Goal: Task Accomplishment & Management: Manage account settings

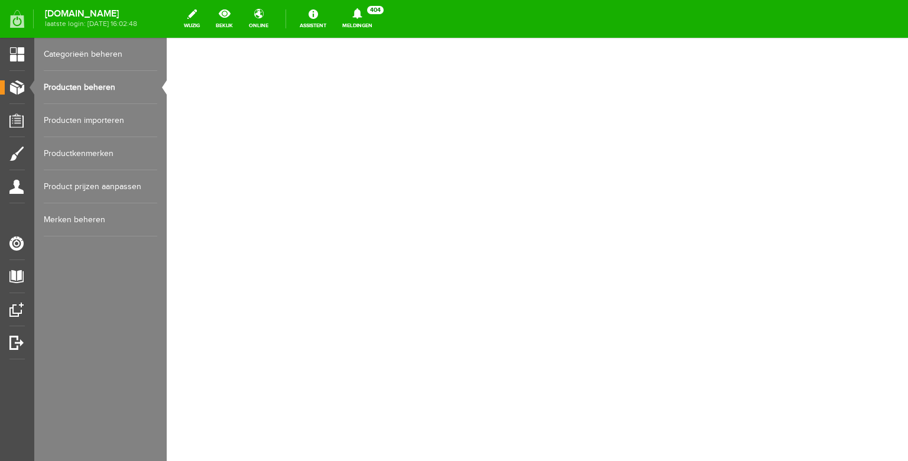
select select "124518"
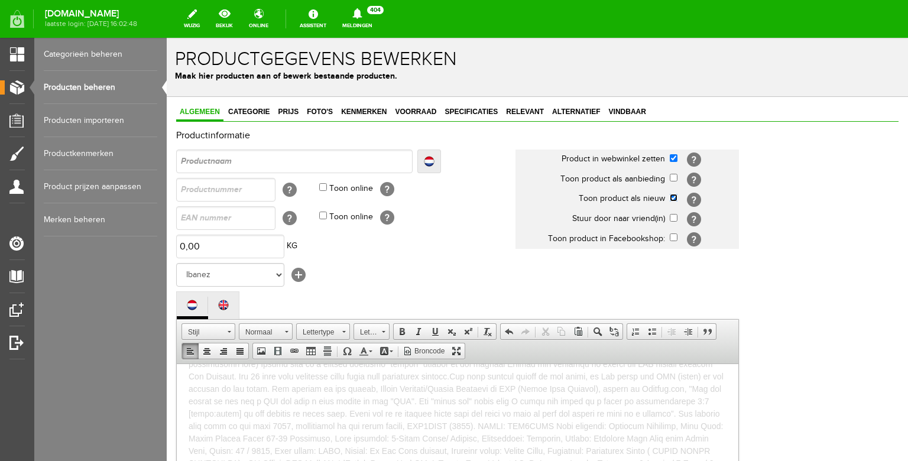
scroll to position [14, 0]
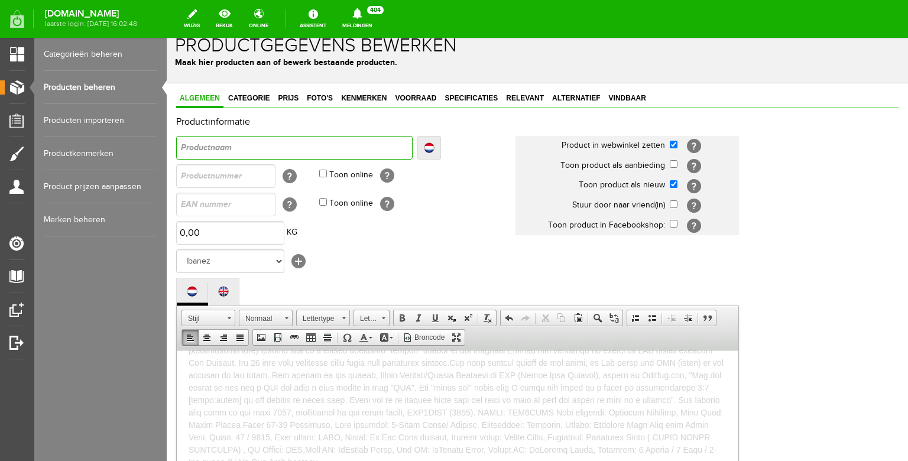
click at [296, 154] on input "text" at bounding box center [294, 148] width 236 height 24
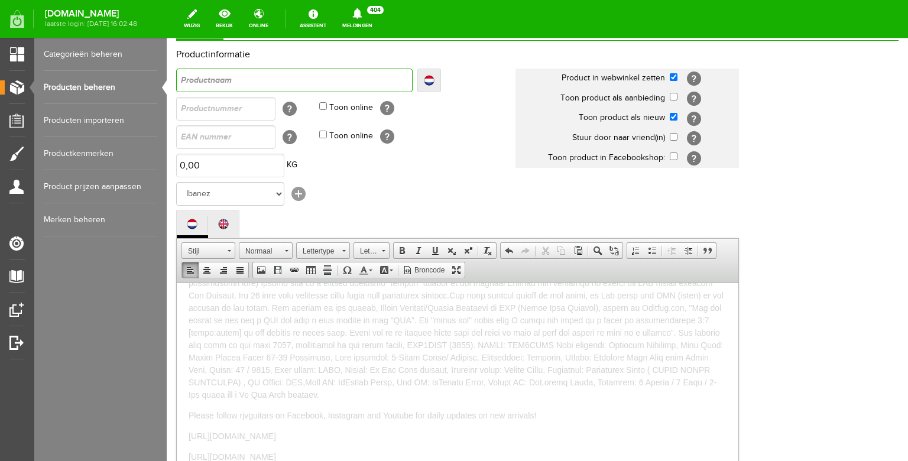
scroll to position [113, 0]
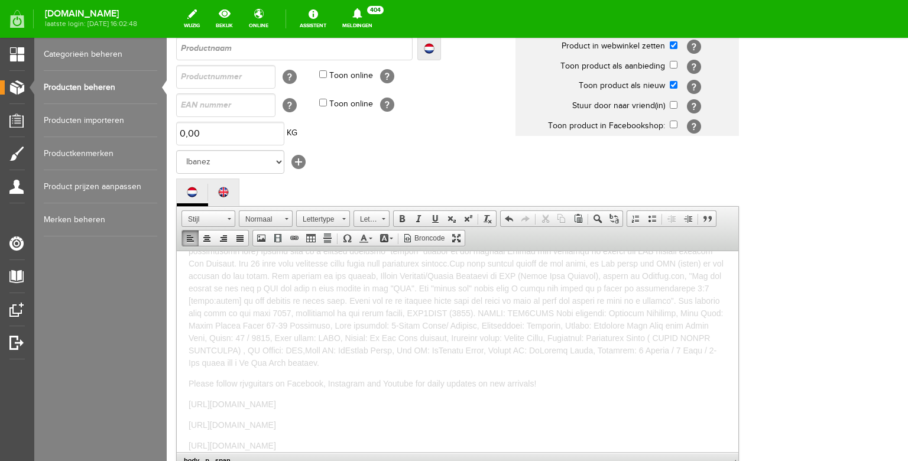
click at [380, 358] on p at bounding box center [457, 269] width 538 height 199
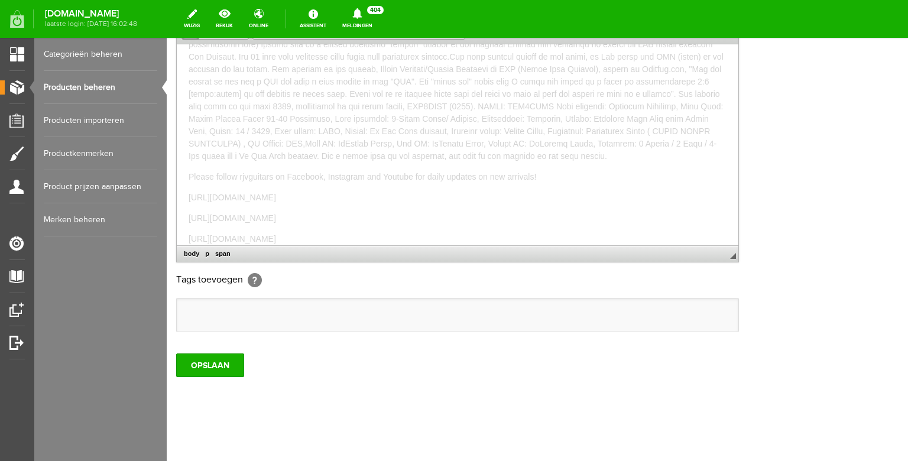
scroll to position [320, 0]
click at [220, 376] on input "OPSLAAN" at bounding box center [210, 365] width 68 height 24
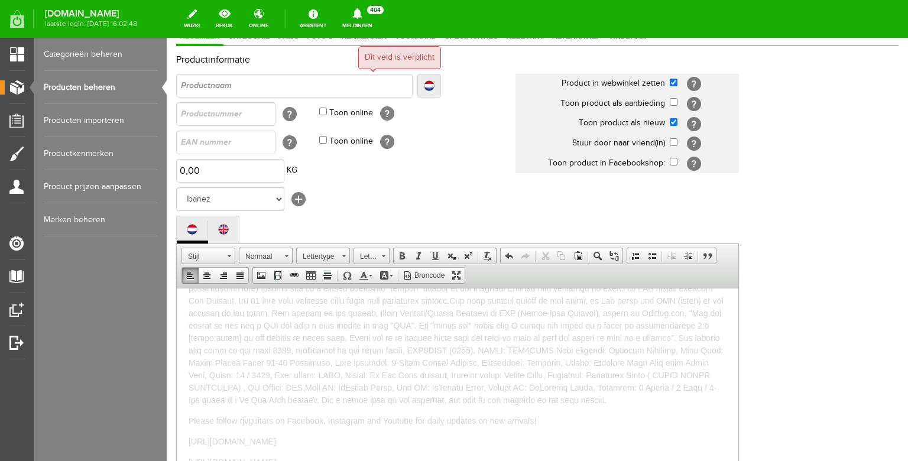
scroll to position [0, 0]
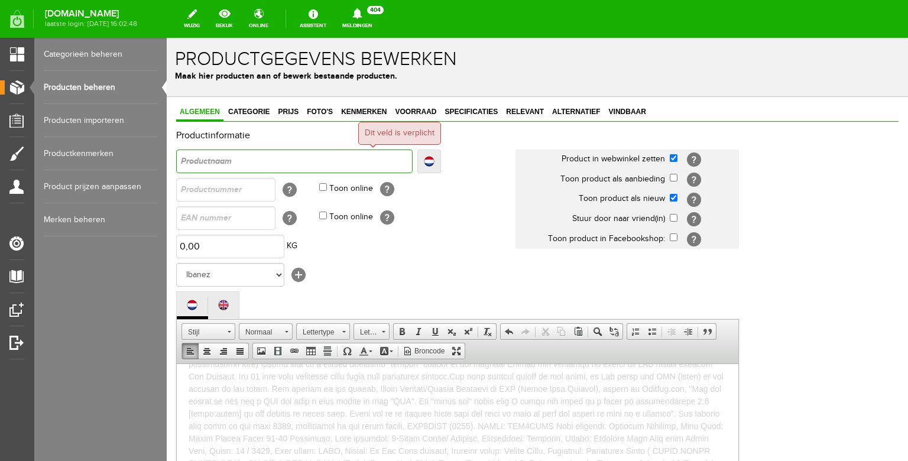
click at [246, 169] on input "text" at bounding box center [294, 161] width 236 height 24
type input "I"
type input "Ib"
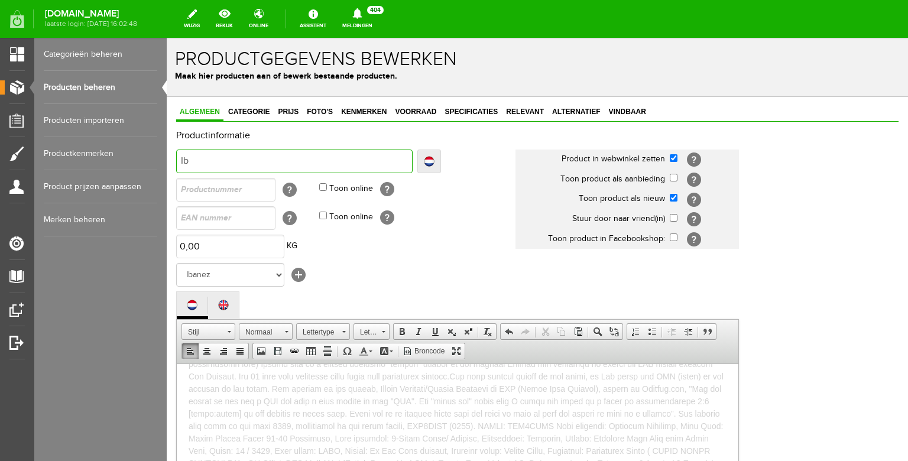
type input "Iba"
type input "Iban"
type input "Ibane"
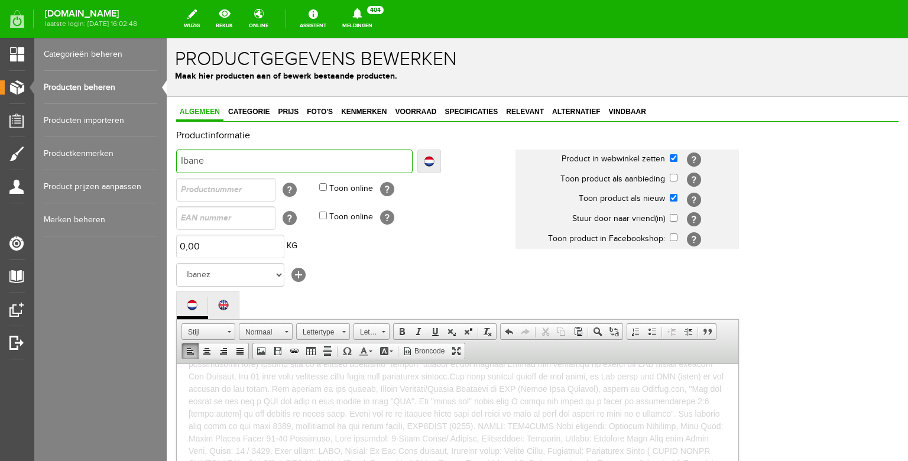
type input "Ibane"
type input "Ibanez"
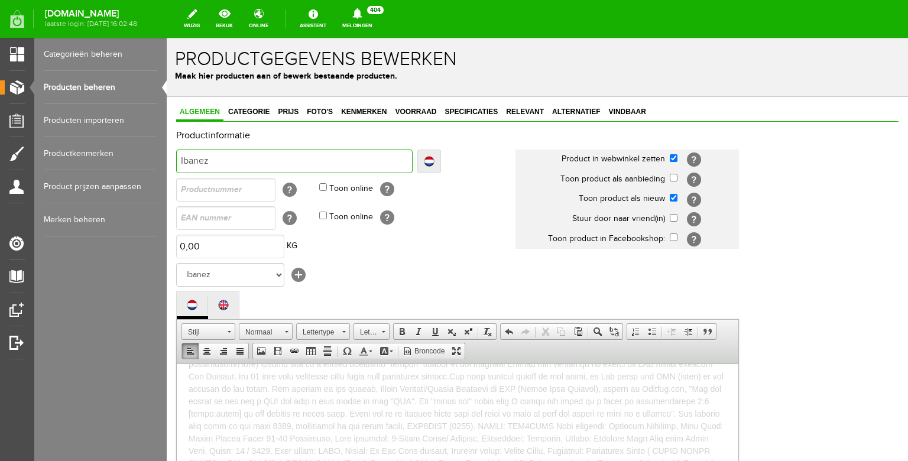
type input "Ibanez J"
type input "Ibanez J`e"
type input "Ibanez J`em"
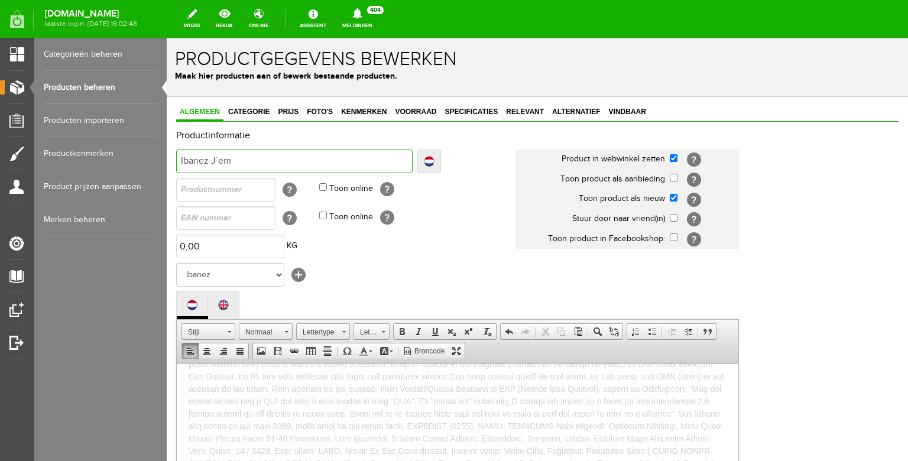
type input "Ibanez J`em"
type input "Ibanez J`e"
type input "Ibanez J"
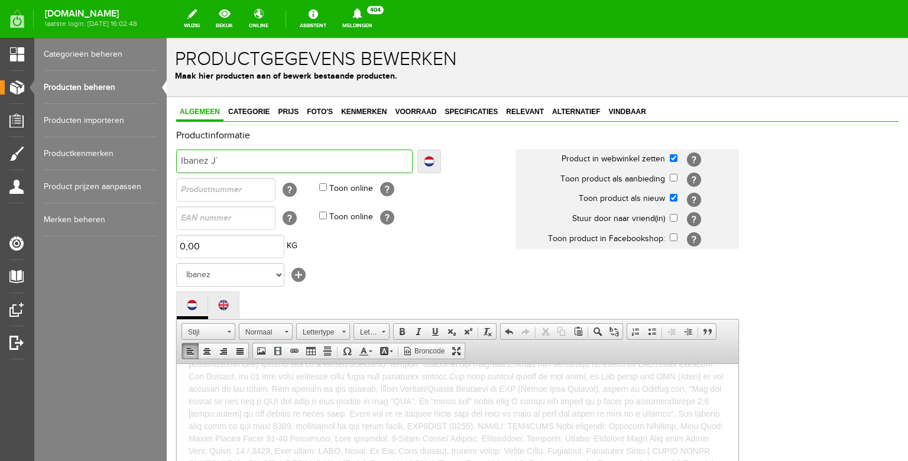
type input "Ibanez J`e"
type input "Ibanez J`em"
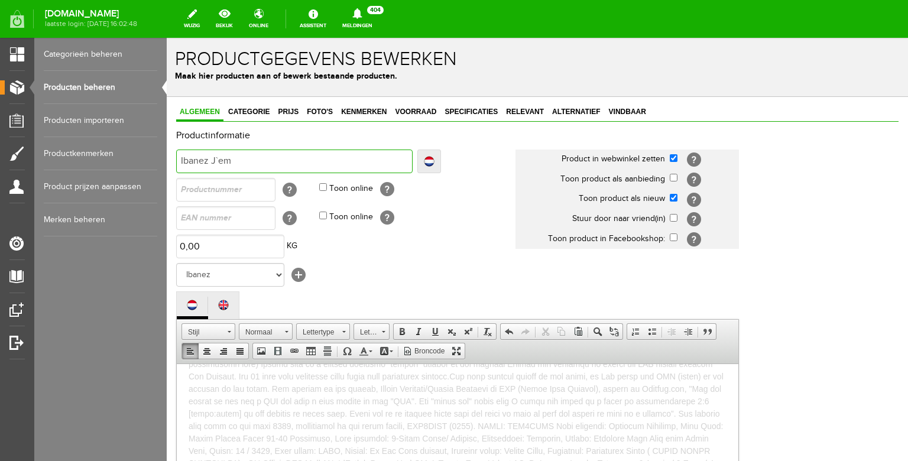
type input "Ibanez J`em"
type input "Ibanez J`e"
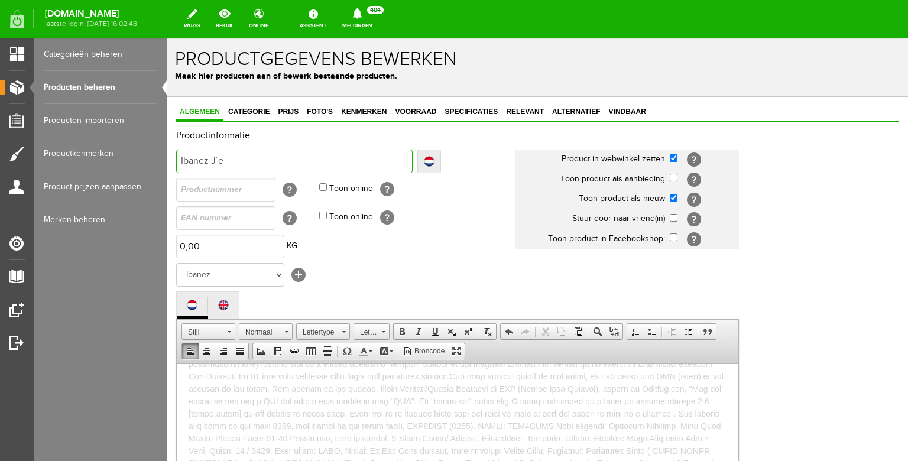
type input "Ibanez J`"
type input "Ibanez J"
type input "[PERSON_NAME]"
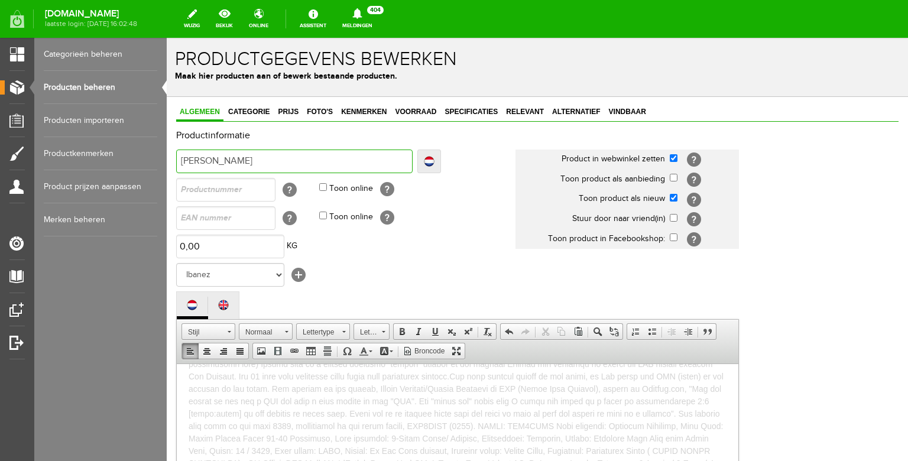
type input "[PERSON_NAME]"
type input "Ibanez JEM"
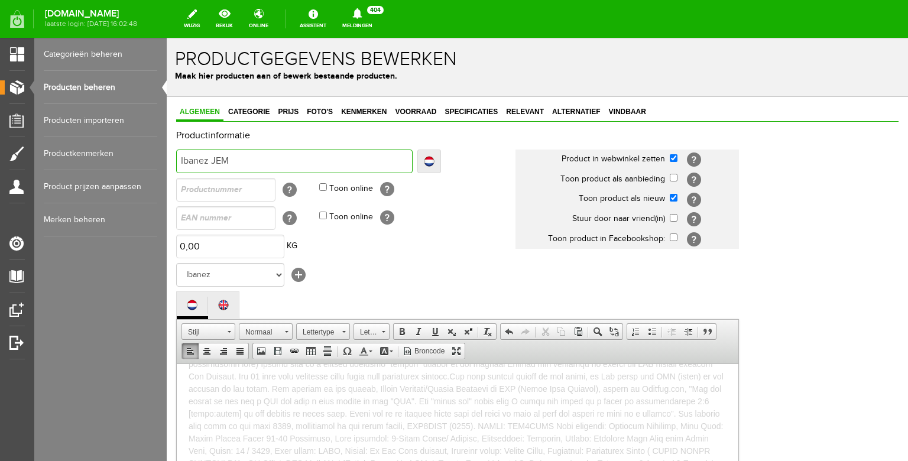
type input "Ibanez JEM Y"
type input "Ibanez JEM Y2"
type input "Ibanez JEM Y2K"
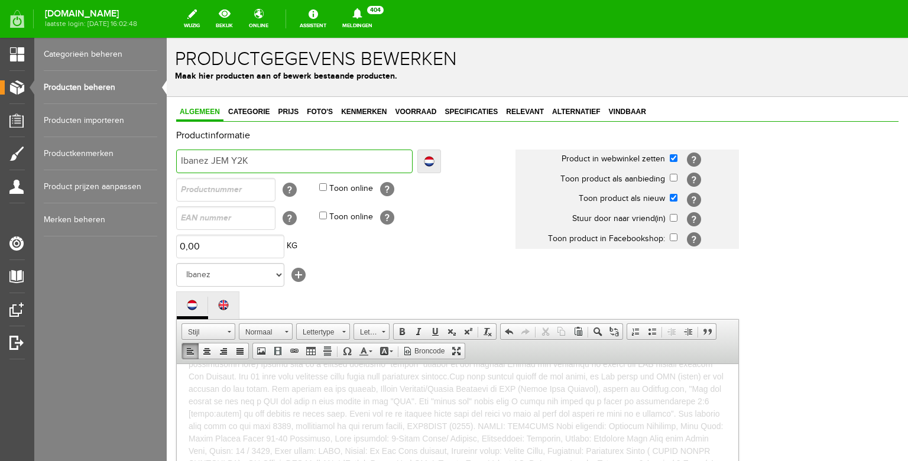
type input "Ibanez JEM Y2K"
type input "Ibanez JEM Y2K D"
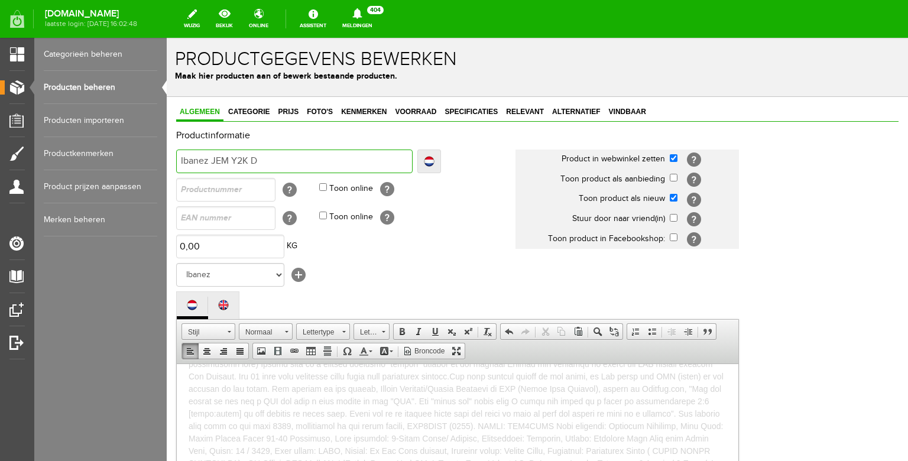
type input "Ibanez JEM Y2K DN"
type input "Ibanez JEM Y2K DNA"
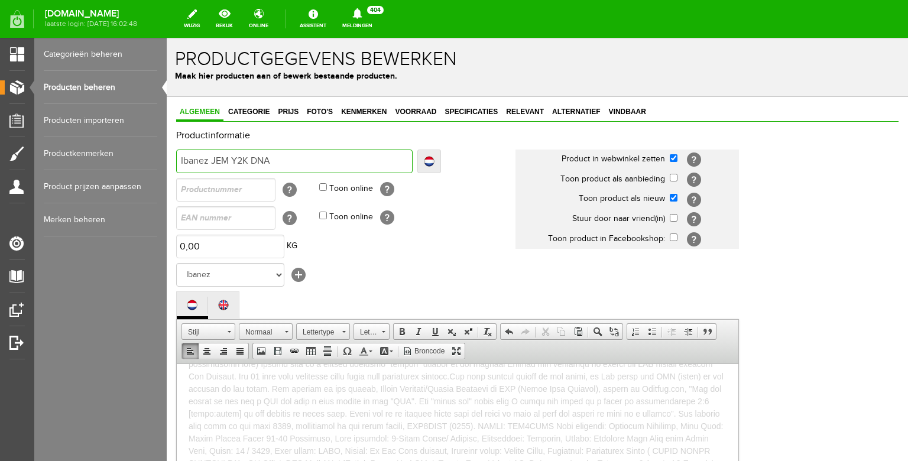
type input "Ibanez JEM Y2K DNA"
type input "Ibanez JEM Y2K DNA S"
type input "Ibanez JEM Y2K DNA St"
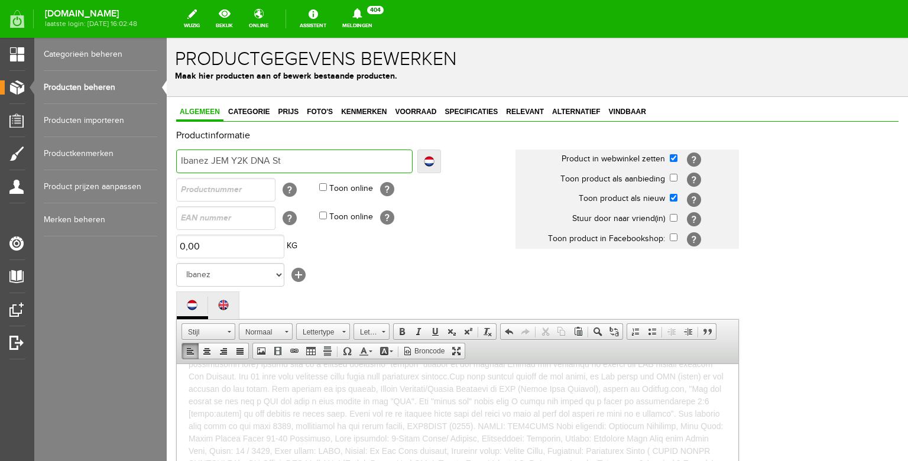
type input "Ibanez JEM Y2K DNA Ste"
type input "Ibanez JEM Y2K DNA Stev"
type input "Ibanez JEM Y2K DNA [PERSON_NAME]"
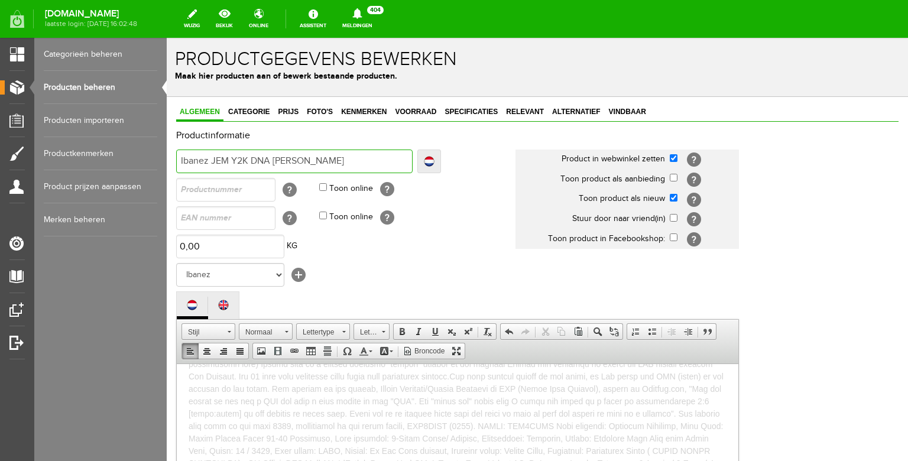
type input "Ibanez JEM Y2K DNA [PERSON_NAME]"
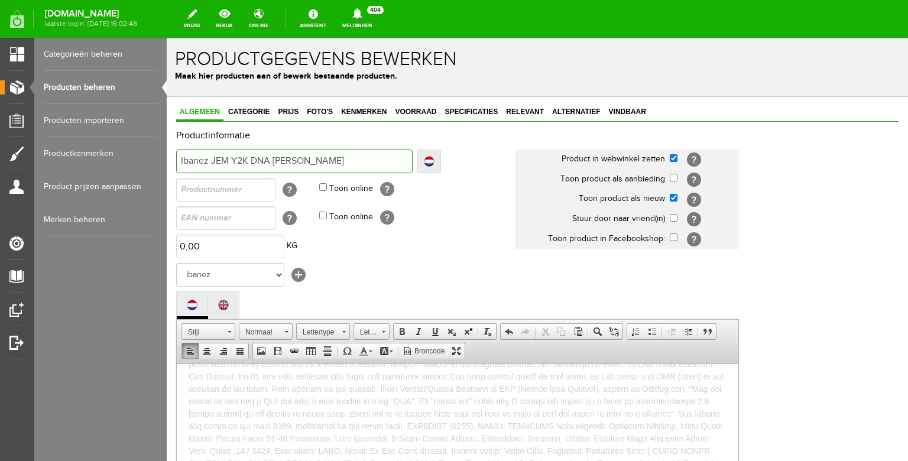
type input "Ibanez JEM Y2K DNA [PERSON_NAME]"
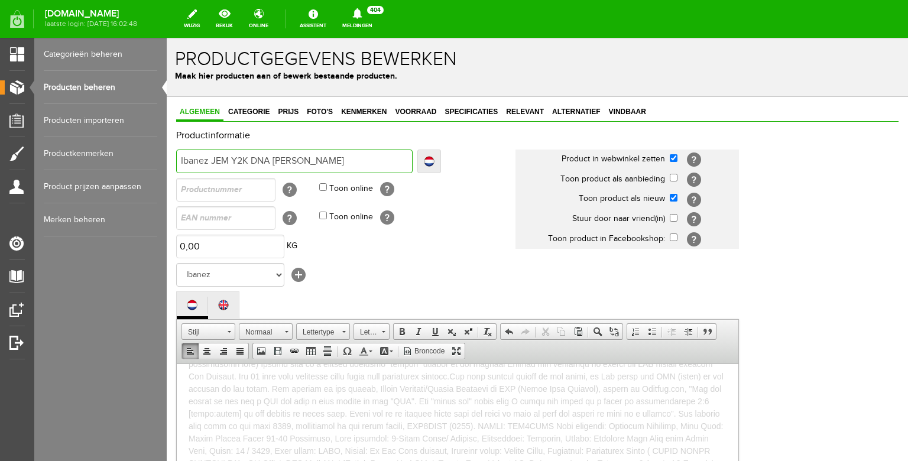
type input "Ibanez JEM Y2K DNA [PERSON_NAME]"
type input "Ibanez JEM Y2K DNA [PERSON_NAME] [PERSON_NAME]"
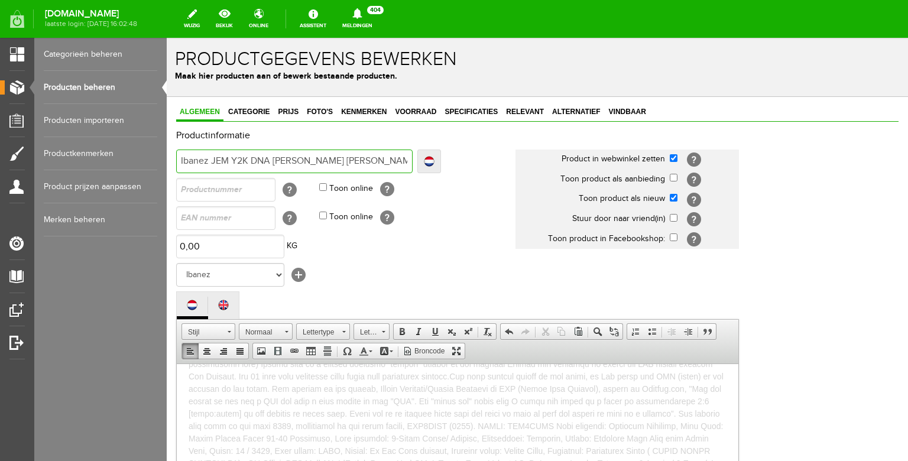
type input "Ibanez JEM Y2K DNA [PERSON_NAME]"
type input "Ibanez JEM Y2K DNA [PERSON_NAME] Blood"
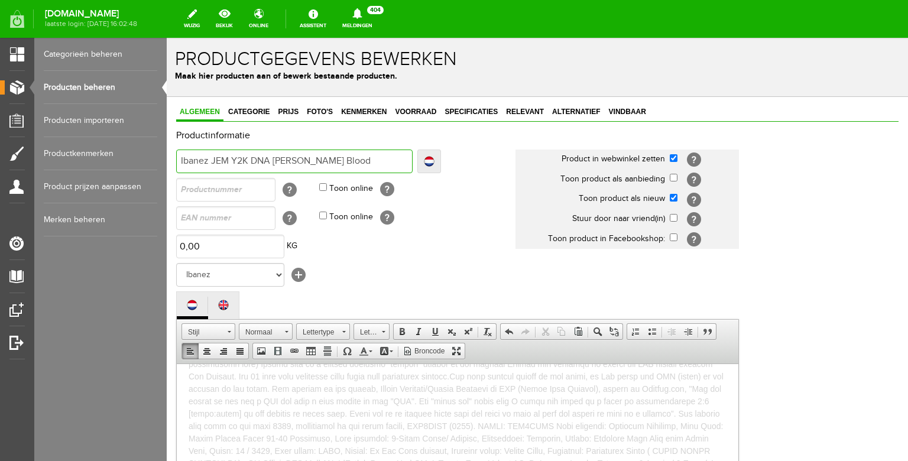
type input "Ibanez JEM Y2K DNA [PERSON_NAME] Blood"
type input "Ibanez JEM Y2K DNA [PERSON_NAME] Bloody"
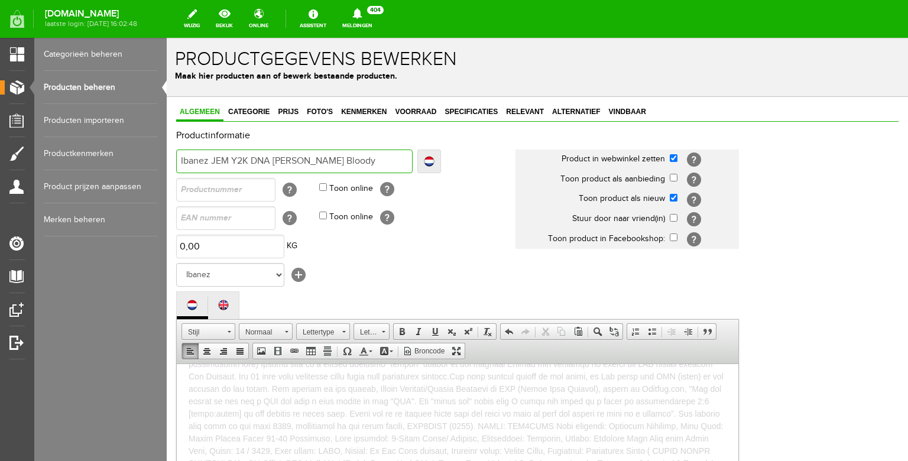
type input "Ibanez JEM Y2K DNA [PERSON_NAME] Bloody R"
type input "Ibanez JEM Y2K DNA [PERSON_NAME] Bloody Re"
type input "Ibanez JEM Y2K DNA [PERSON_NAME] Bloody Red"
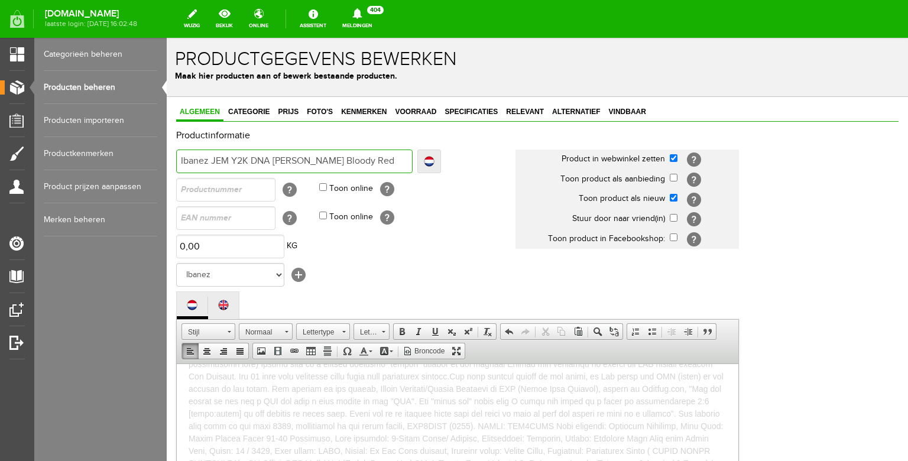
type input "Ibanez JEM Y2K DNA [PERSON_NAME] Bloody Red"
type input "Ibanez JEM Y2K DNA [PERSON_NAME] Bloody Red S"
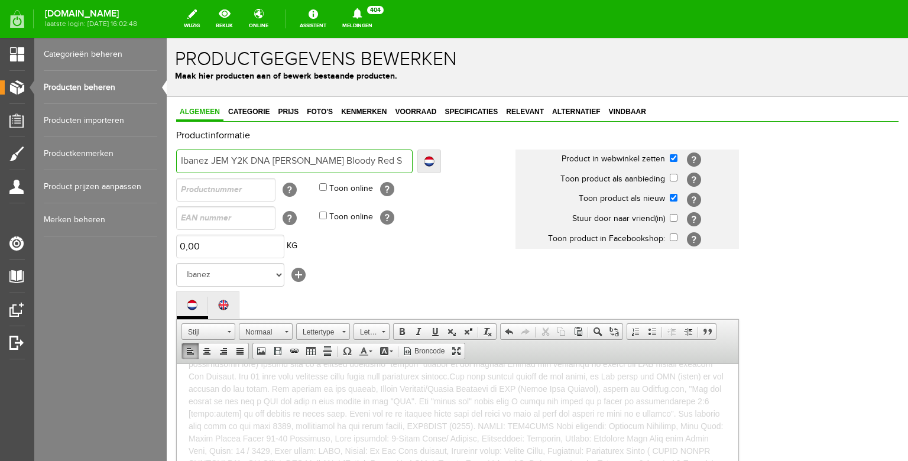
type input "Ibanez JEM Y2K DNA [PERSON_NAME] Bloody Red Sw"
type input "Ibanez JEM Y2K DNA [PERSON_NAME] Bloody Red Swi"
type input "Ibanez JEM Y2K DNA [PERSON_NAME] Bloody Red Swir"
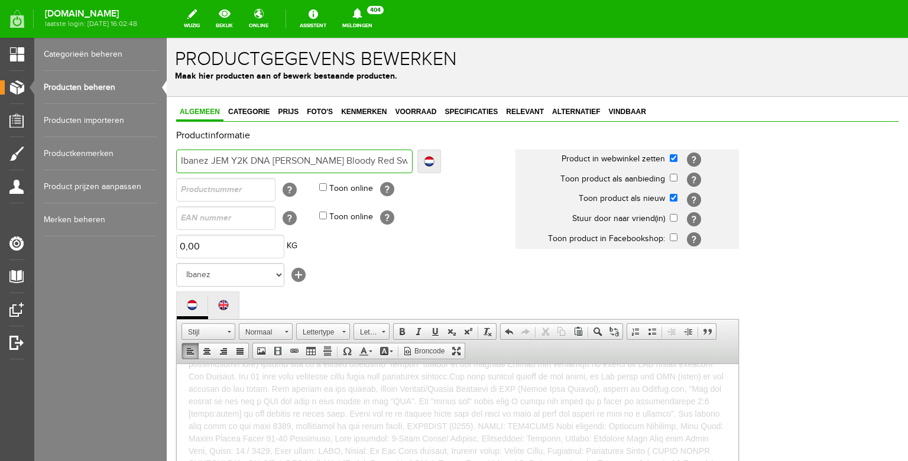
type input "Ibanez JEM Y2K DNA [PERSON_NAME] Bloody Red Swir"
type input "Ibanez JEM Y2K DNA [PERSON_NAME] Bloody Red Swirl"
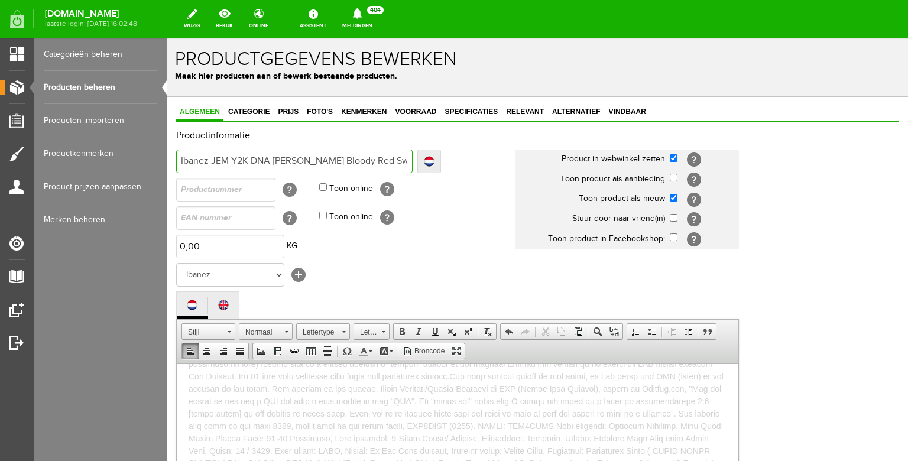
type input "Ibanez JEM Y2K DNA [PERSON_NAME] Bloody Red Swirl S"
type input "Ibanez JEM Y2K DNA [PERSON_NAME] Bloody Red Swirl Se"
type input "Ibanez JEM Y2K DNA [PERSON_NAME] Bloody Red Swirl Ser"
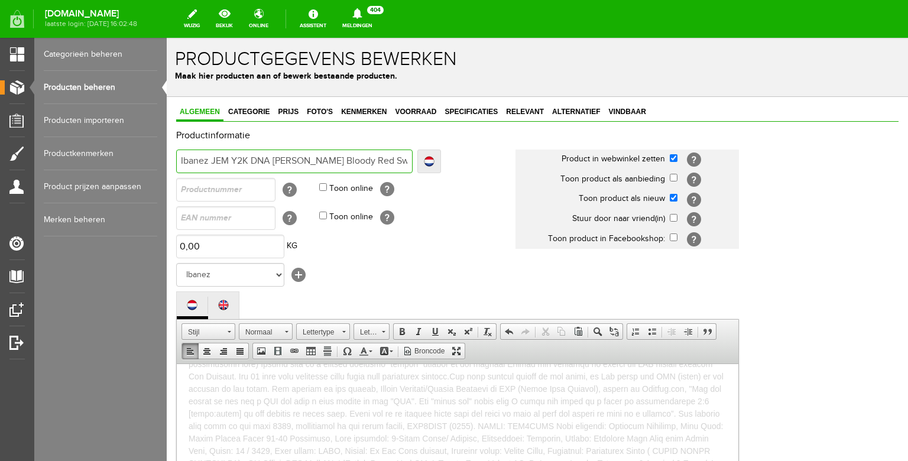
type input "Ibanez JEM Y2K DNA [PERSON_NAME] Bloody Red Swirl Ser"
type input "Ibanez JEM Y2K DNA [PERSON_NAME] Bloody Red Swirl Seri"
type input "Ibanez JEM Y2K DNA [PERSON_NAME] Bloody Red Swirl Seria"
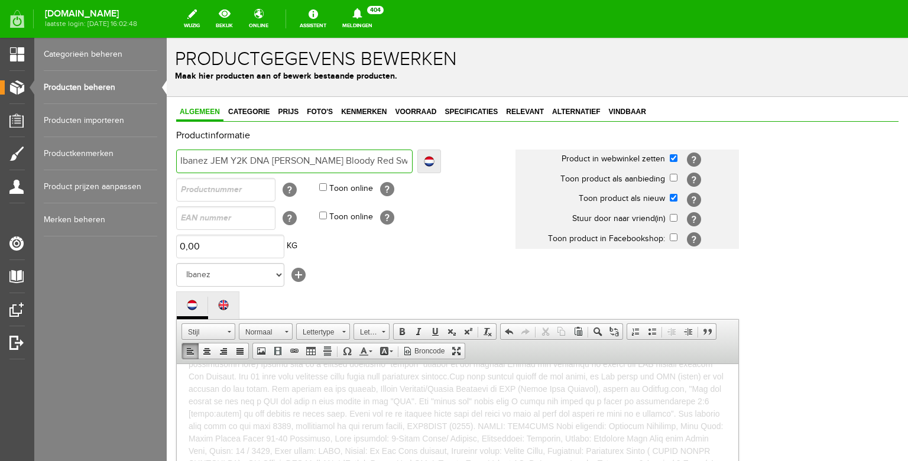
type input "Ibanez JEM Y2K DNA [PERSON_NAME] Bloody Red Swirl Serial"
type input "Ibanez JEM Y2K DNA [PERSON_NAME] Bloody Red Swirl Serial#"
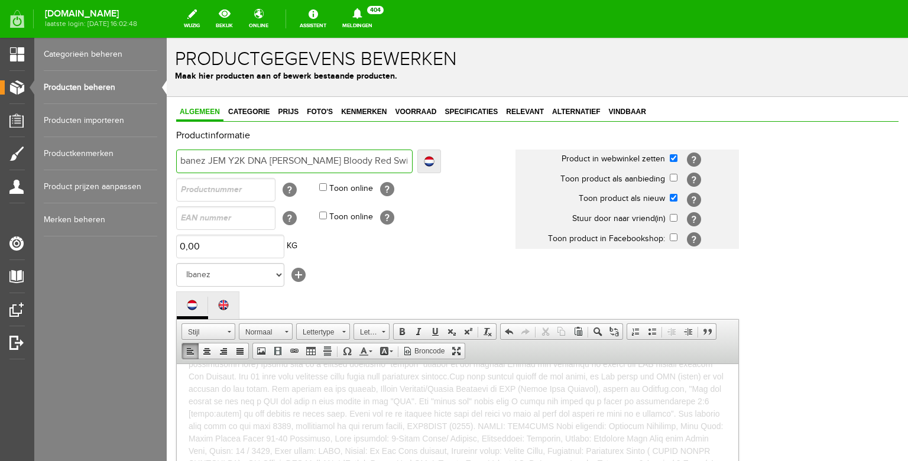
scroll to position [0, 8]
type input "Ibanez JEM Y2K DNA [PERSON_NAME] Bloody Red Swirl Serial#2"
type input "Ibanez JEM Y2K DNA [PERSON_NAME] Bloody Red Swirl Serial#22"
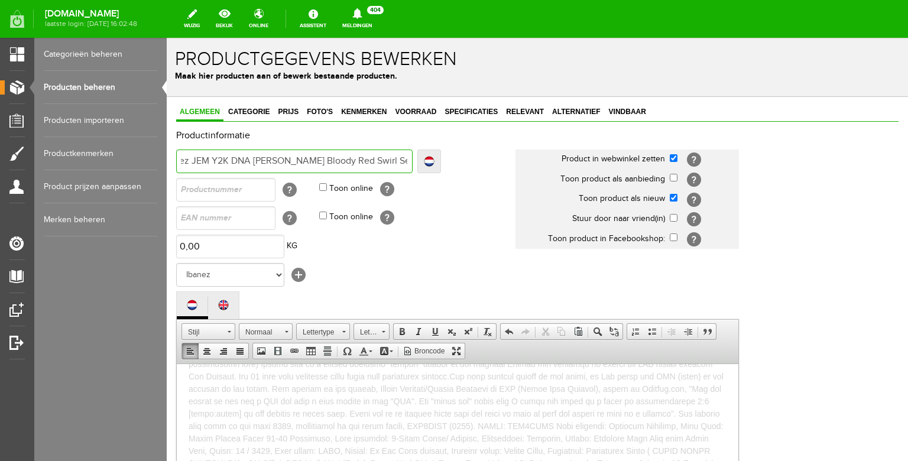
type input "Ibanez JEM Y2K DNA [PERSON_NAME] Bloody Red Swirl Serial#221"
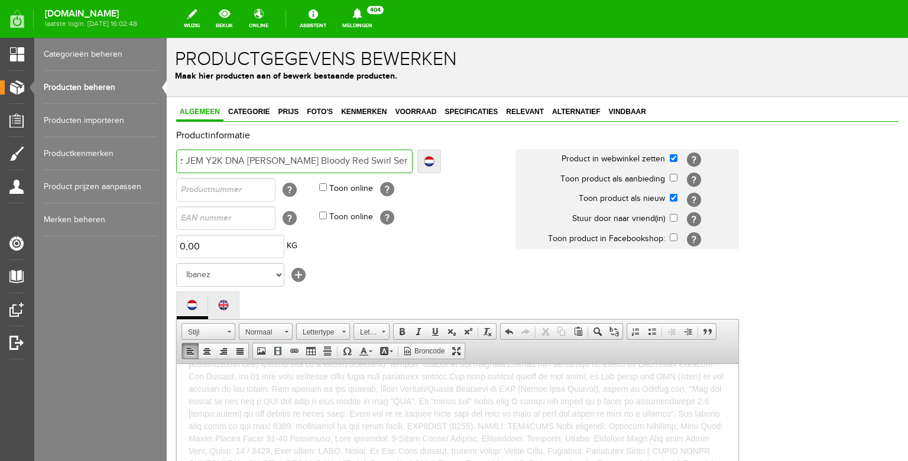
type input "Ibanez JEM Y2K DNA [PERSON_NAME] Bloody Red Swirl Serial#221 U"
type input "Ibanez JEM Y2K DNA [PERSON_NAME] Bloody Red Swirl Serial#221 Ul"
type input "Ibanez JEM Y2K DNA [PERSON_NAME] Bloody Red Swirl Serial#221 Ult"
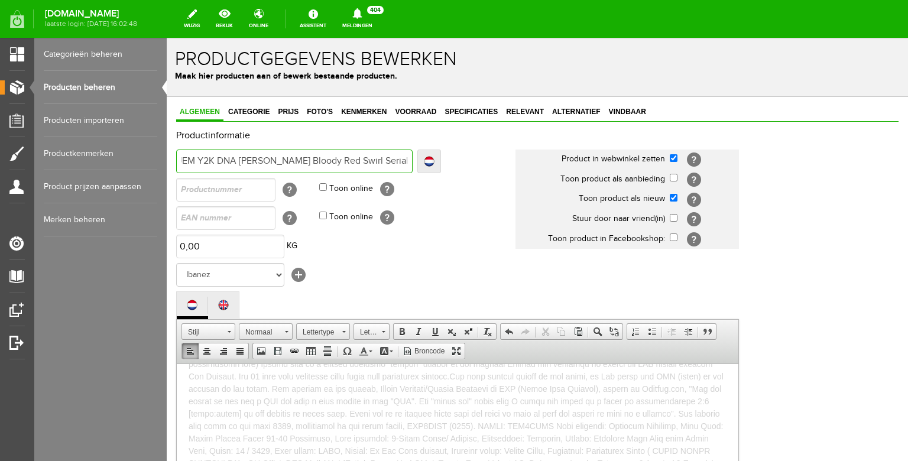
type input "Ibanez JEM Y2K DNA [PERSON_NAME] Bloody Red Swirl Serial#221 Ult"
type input "Ibanez JEM Y2K DNA [PERSON_NAME] Bloody Red Swirl Serial#221 Ulti"
type input "Ibanez JEM Y2K DNA [PERSON_NAME] Bloody Red Swirl Serial#221 Ultim"
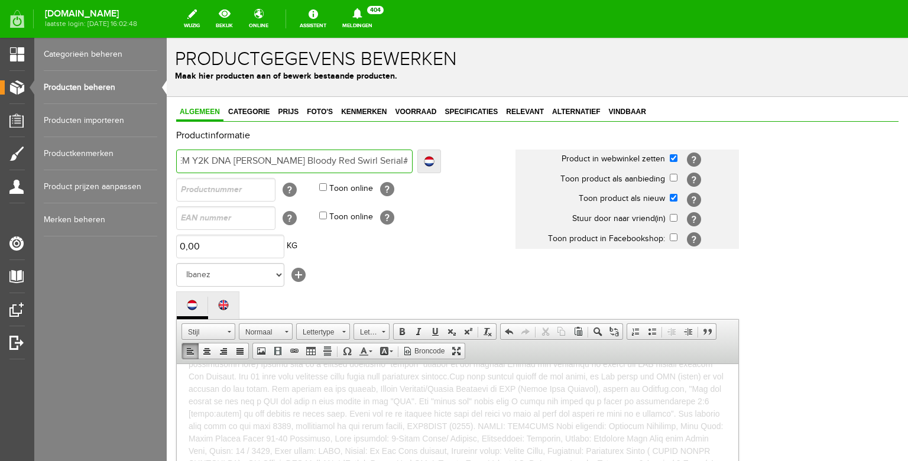
type input "Ibanez JEM Y2K DNA [PERSON_NAME] Bloody Red Swirl Serial#221 Ultim"
type input "Ibanez JEM Y2K DNA [PERSON_NAME] Bloody Red Swirl Serial#221 Ultima"
type input "Ibanez JEM Y2K DNA [PERSON_NAME] Bloody Red Swirl Serial#221 Ultimat"
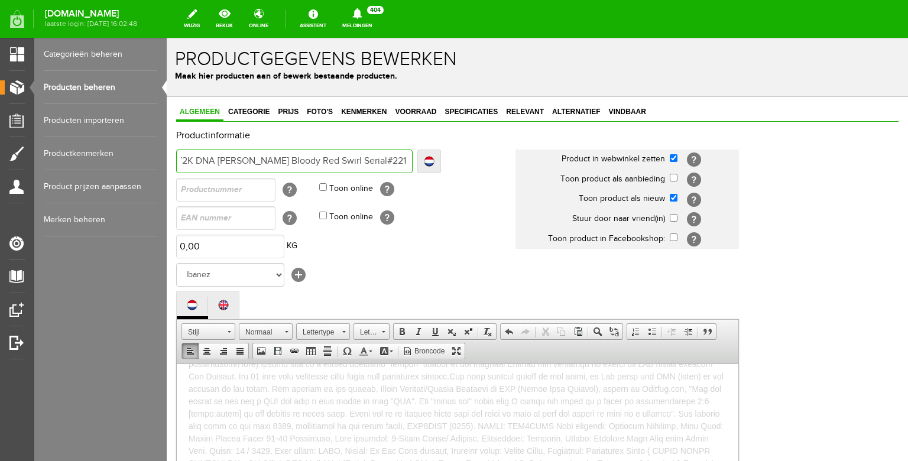
type input "Ibanez JEM Y2K DNA [PERSON_NAME] Bloody Red Swirl Serial#221 Ultimate"
type input "Ibanez JEM Y2K DNA [PERSON_NAME] Bloody Red Swirl Serial#221 Ultimate c"
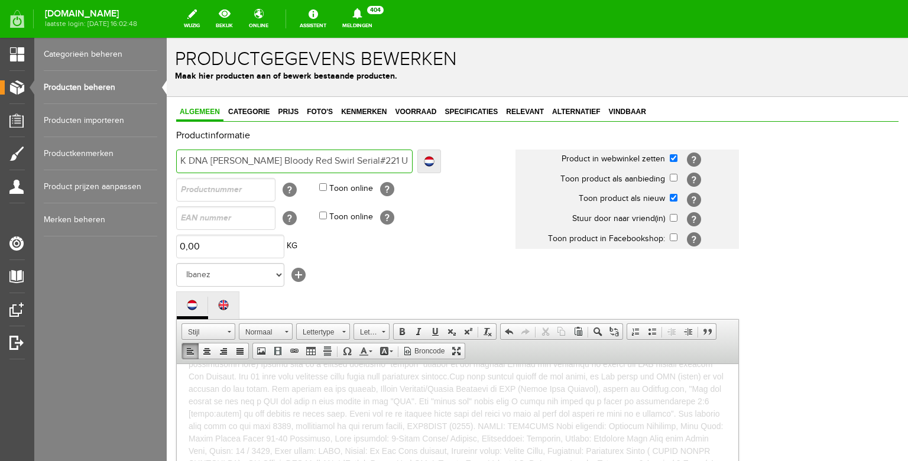
type input "Ibanez JEM Y2K DNA [PERSON_NAME] Bloody Red Swirl Serial#221 Ultimate c"
type input "Ibanez JEM Y2K DNA [PERSON_NAME] Bloody Red Swirl Serial#221 Ultimate"
type input "Ibanez JEM Y2K DNA [PERSON_NAME] Bloody Red Swirl Serial#221 Ultimate X"
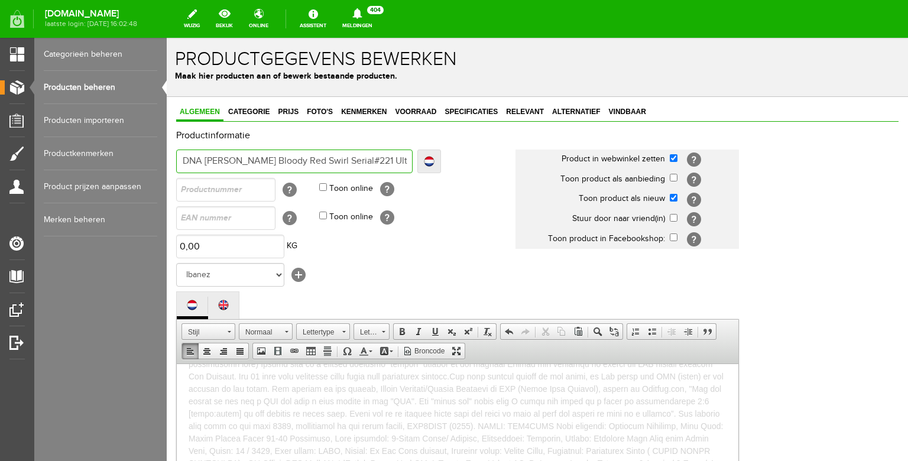
type input "Ibanez JEM Y2K DNA [PERSON_NAME] Bloody Red Swirl Serial#221 Ultimate"
type input "Ibanez JEM Y2K DNA [PERSON_NAME] Bloody Red Swirl Serial#221 Ultimate C"
type input "Ibanez JEM Y2K DNA [PERSON_NAME] Bloody Red Swirl Serial#221 Ultimate Co"
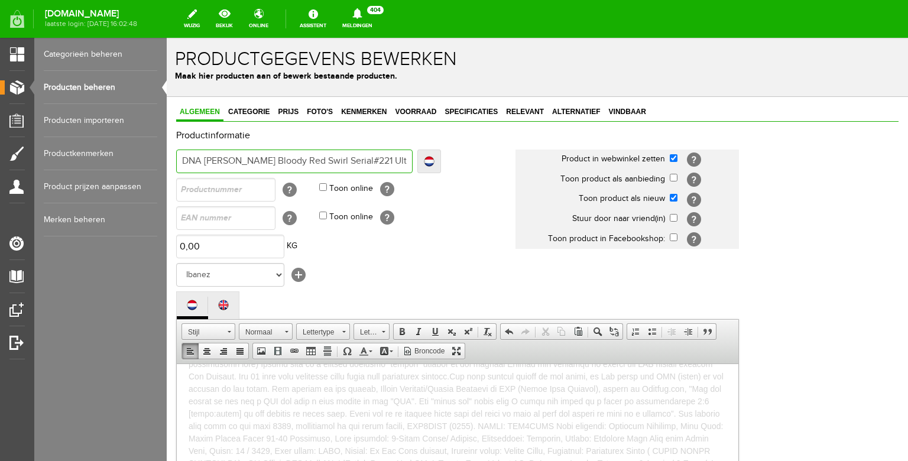
type input "Ibanez JEM Y2K DNA [PERSON_NAME] Bloody Red Swirl Serial#221 Ultimate Co"
type input "Ibanez JEM Y2K DNA [PERSON_NAME] Bloody Red Swirl Serial#221 Ultimate Col"
type input "Ibanez JEM Y2K DNA [PERSON_NAME] Bloody Red Swirl Serial#221 Ultimate Coll"
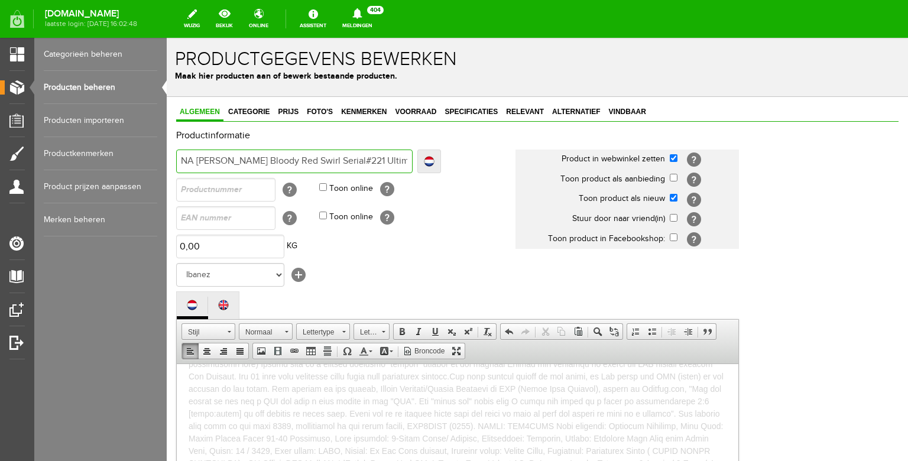
type input "Ibanez JEM Y2K DNA [PERSON_NAME] Bloody Red Swirl Serial#221 Ultimate Colle"
type input "Ibanez JEM Y2K DNA [PERSON_NAME] Bloody Red Swirl Serial#221 Ultimate Collec"
type input "Ibanez JEM Y2K DNA [PERSON_NAME] Bloody Red Swirl Serial#221 Ultimate Collect"
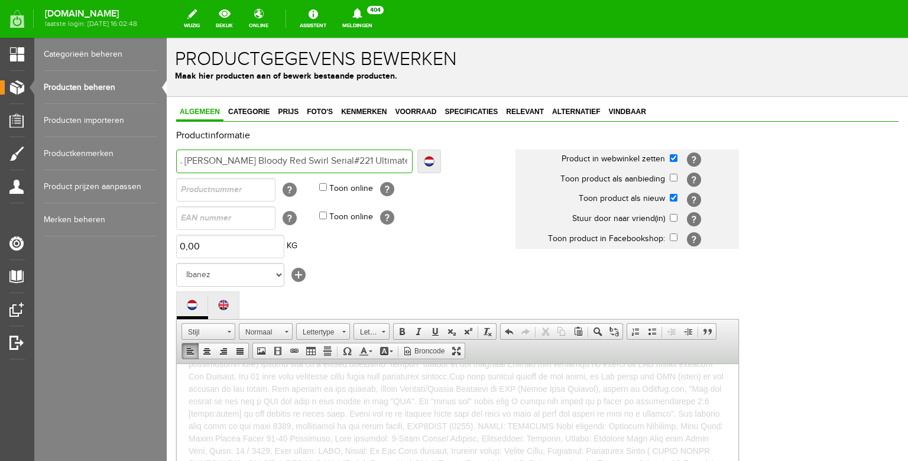
type input "Ibanez JEM Y2K DNA [PERSON_NAME] Bloody Red Swirl Serial#221 Ultimate Collect"
type input "Ibanez JEM Y2K DNA [PERSON_NAME] Bloody Red Swirl Serial#221 Ultimate Collecta"
type input "Ibanez JEM Y2K DNA [PERSON_NAME] Bloody Red Swirl Serial#221 Ultimate Collectab"
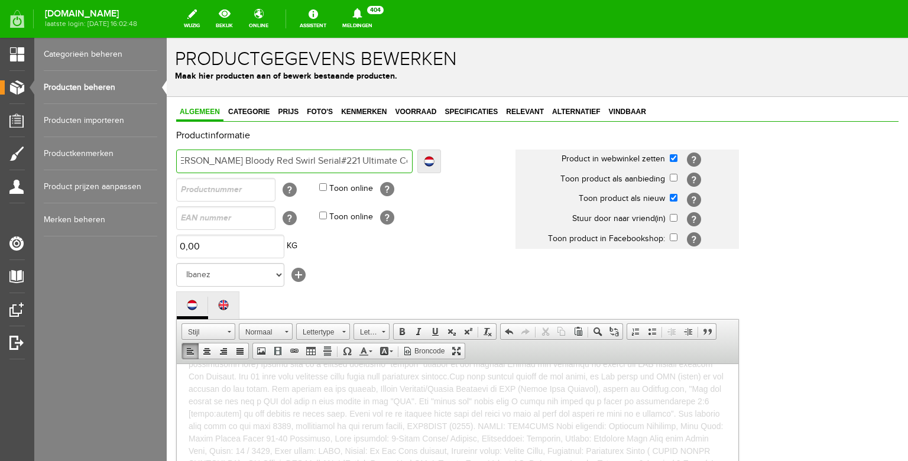
type input "Ibanez JEM Y2K DNA [PERSON_NAME] Bloody Red Swirl Serial#221 Ultimate Collectabl"
type input "Ibanez JEM Y2K DNA [PERSON_NAME] Bloody Red Swirl Serial#221 Ultimate Collectab…"
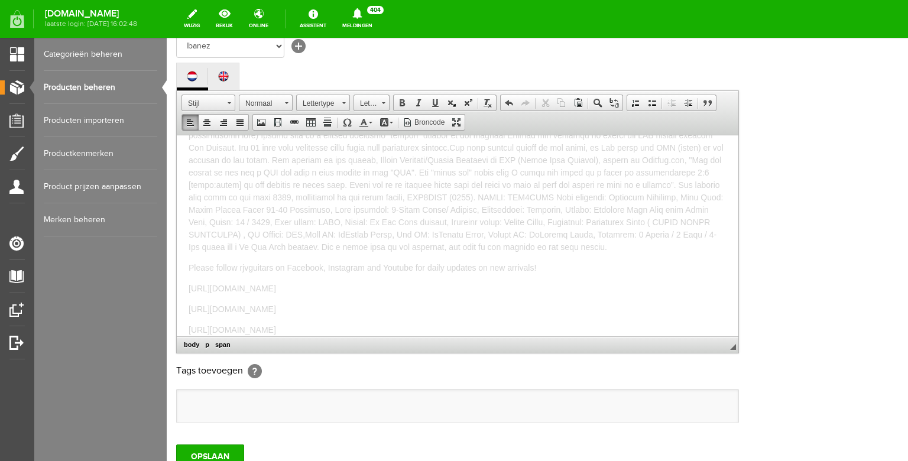
scroll to position [352, 0]
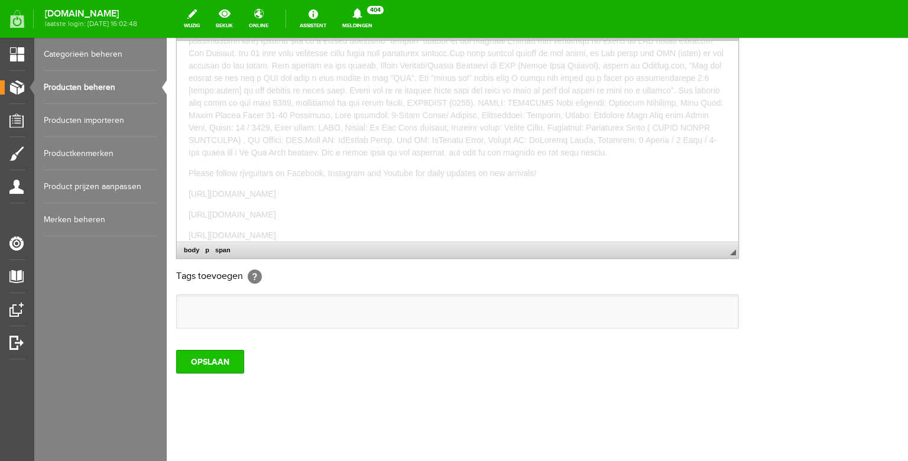
type input "Ibanez JEM Y2K DNA [PERSON_NAME] Bloody Red Swirl Serial#221 Ultimate Collectab…"
click at [226, 352] on input "OPSLAAN" at bounding box center [210, 362] width 68 height 24
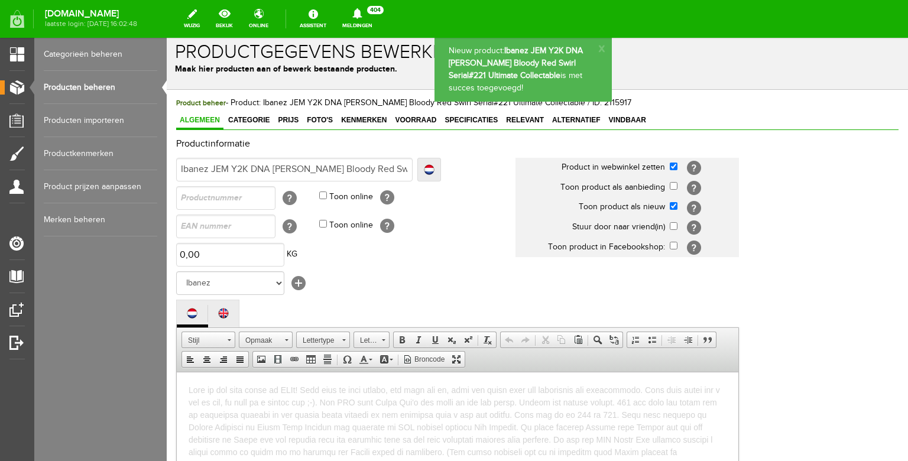
scroll to position [0, 0]
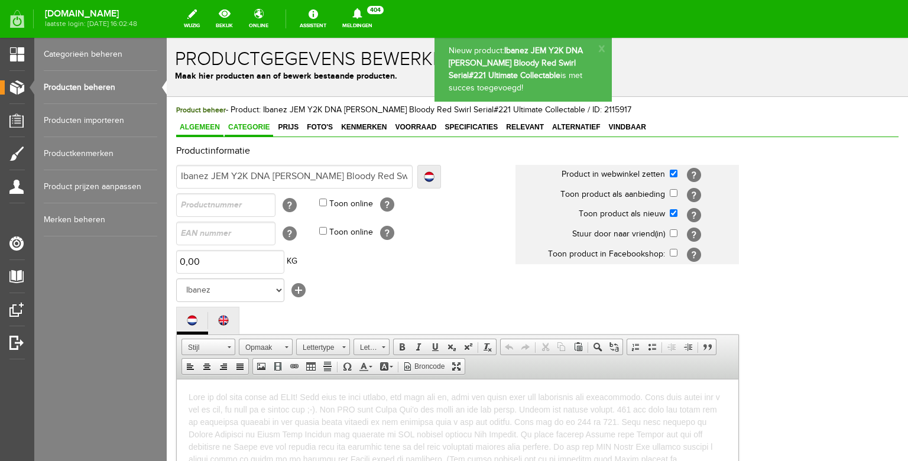
click at [244, 131] on span "Categorie" at bounding box center [249, 127] width 48 height 8
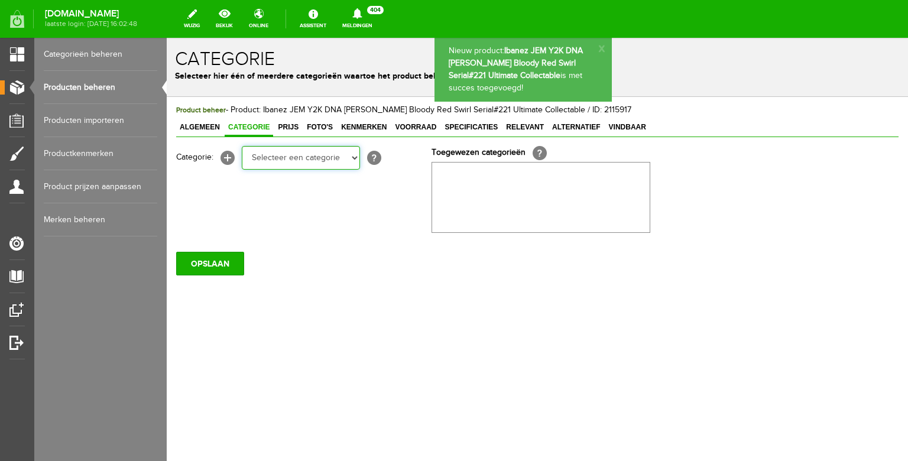
select select "87687"
click option "Electric guitars" at bounding box center [167, 38] width 0 height 0
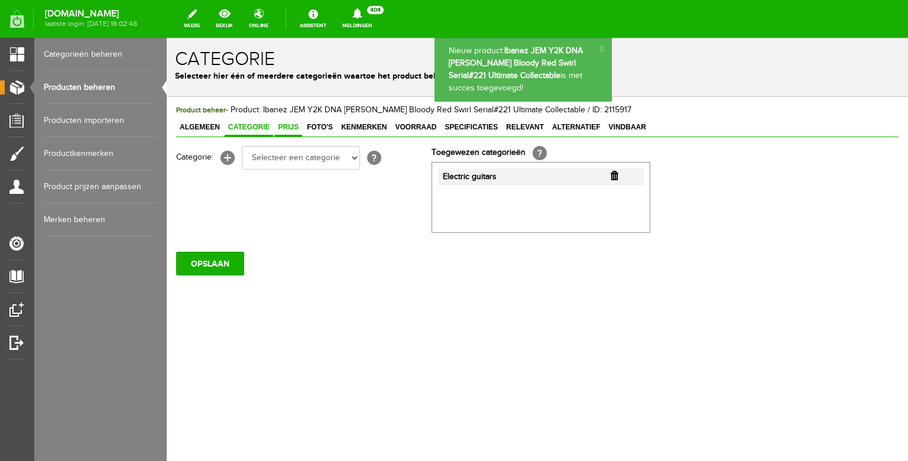
click at [287, 128] on span "Prijs" at bounding box center [288, 127] width 28 height 8
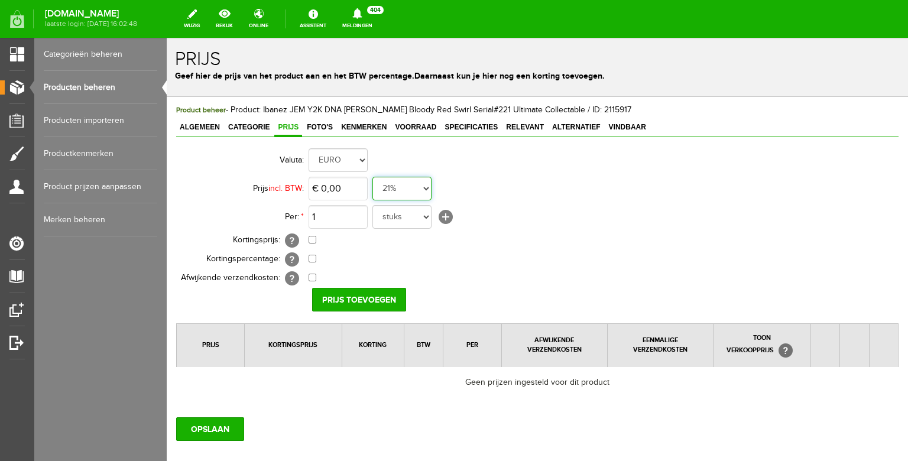
select select "0,00"
click option "0%" at bounding box center [167, 38] width 0 height 0
click at [355, 197] on input "0" at bounding box center [337, 189] width 59 height 24
click at [339, 193] on input "0" at bounding box center [337, 189] width 59 height 24
drag, startPoint x: 343, startPoint y: 190, endPoint x: 285, endPoint y: 186, distance: 57.5
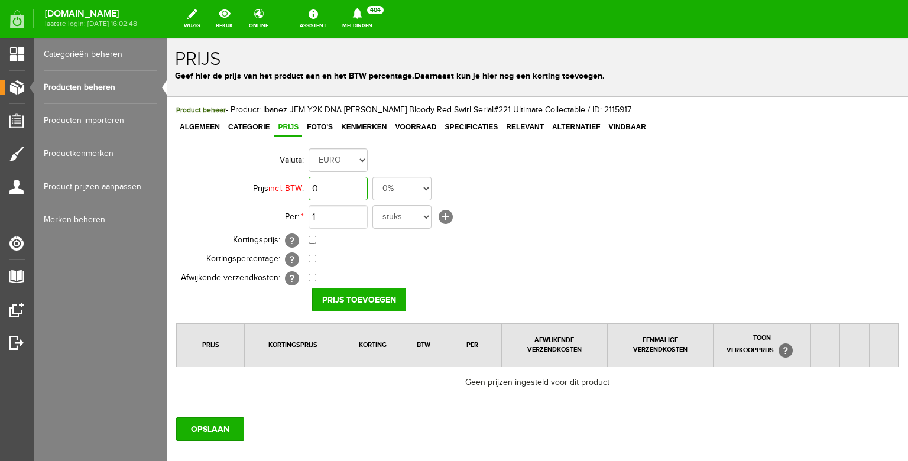
click at [308, 186] on input "0" at bounding box center [337, 189] width 59 height 24
click at [321, 188] on input "18900" at bounding box center [337, 189] width 59 height 24
type input "€ 19.900,00"
click at [360, 301] on input "Prijs toevoegen" at bounding box center [359, 300] width 94 height 24
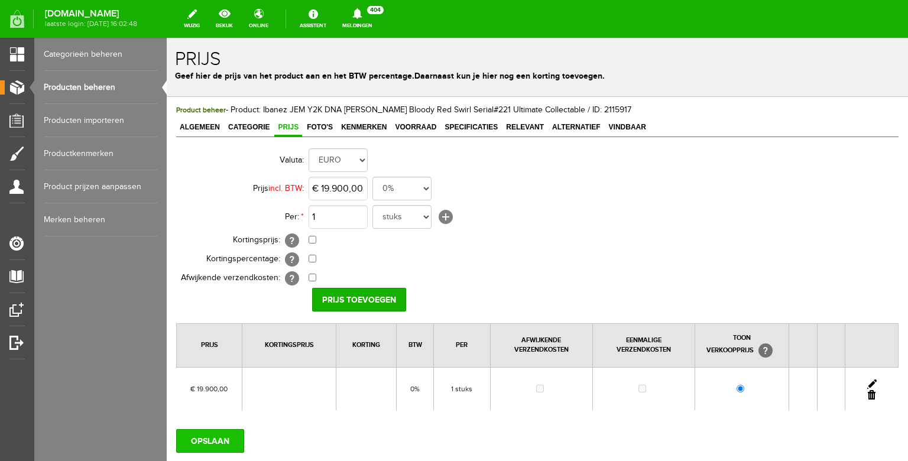
click at [202, 434] on input "OPSLAAN" at bounding box center [210, 441] width 68 height 24
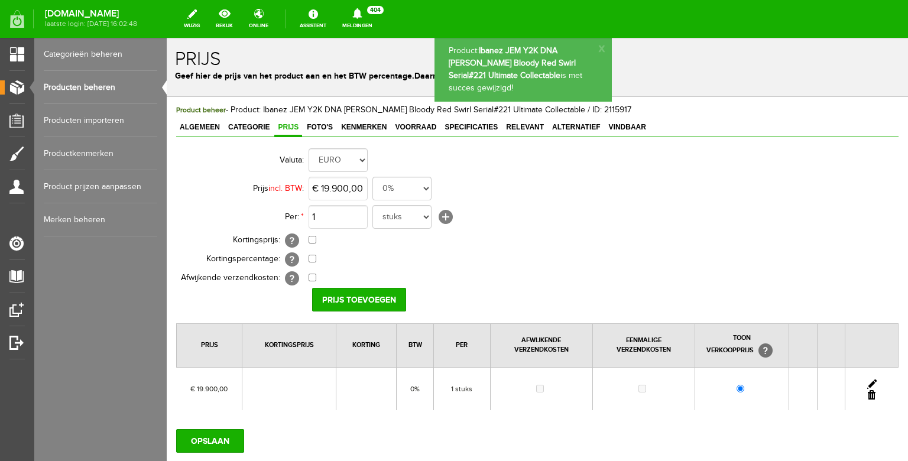
click at [320, 131] on span "Foto's" at bounding box center [319, 127] width 33 height 8
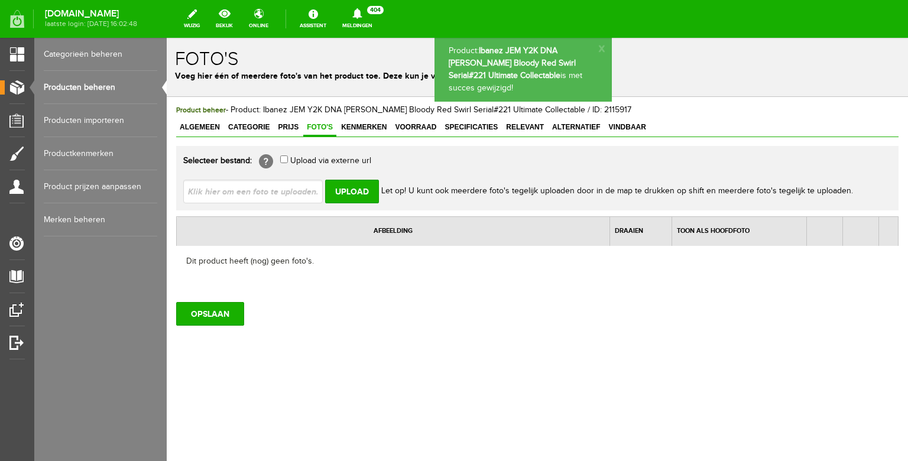
click at [290, 187] on input "file" at bounding box center [257, 191] width 149 height 22
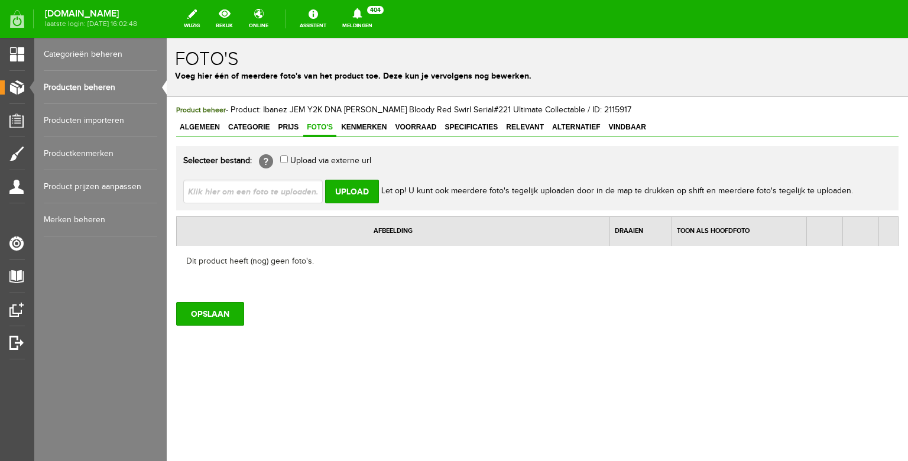
type input "C:\fakepath\WhatsApp Image [DATE] 09.25.40(1).jpeg"
type input "WhatsApp Image [DATE] 09.25.40(1).jpeg; WhatsApp Image [DATE] 12.08.07(2).jpeg;…"
click at [348, 187] on input "Upload" at bounding box center [352, 192] width 54 height 24
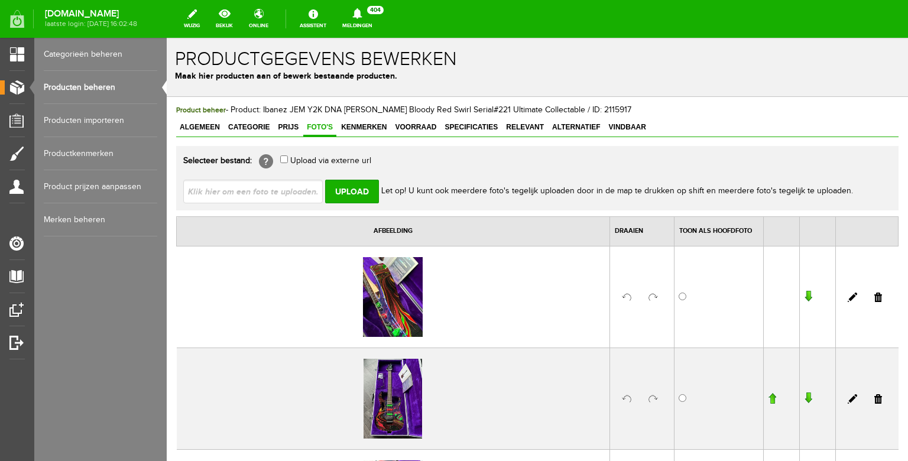
click at [268, 199] on input "file" at bounding box center [257, 191] width 149 height 22
type input "C:\fakepath\WhatsApp Image [DATE] 12.08.06.jpeg"
type input "WhatsApp Image [DATE] 12.08.06.jpeg; WhatsApp Image [DATE] 12.08.06(2).jpeg; Wh…"
click at [355, 191] on input "Upload" at bounding box center [352, 192] width 54 height 24
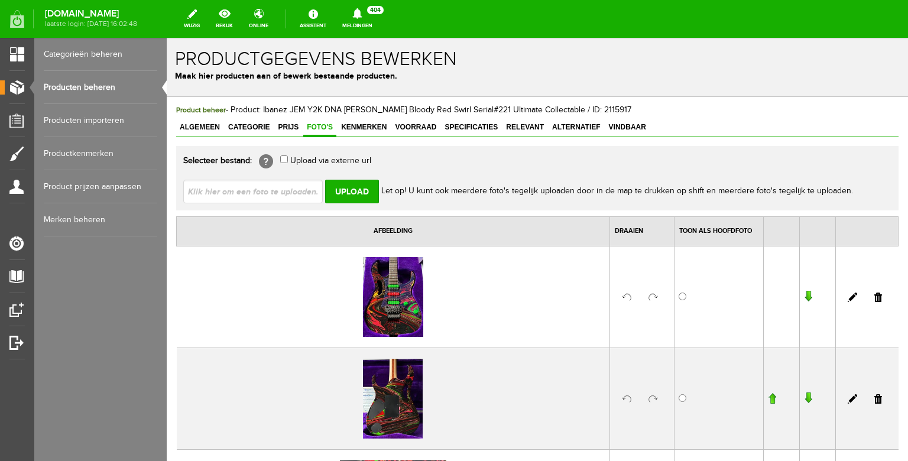
click at [276, 193] on input "file" at bounding box center [257, 191] width 149 height 22
type input "C:\fakepath\WhatsApp Image [DATE] 16.24.57(3).jpeg"
type input "WhatsApp Image [DATE] 16.24.57(3).jpeg; WhatsApp Image [DATE] 12.08.04.jpeg; Wh…"
click at [349, 182] on input "Upload" at bounding box center [352, 192] width 54 height 24
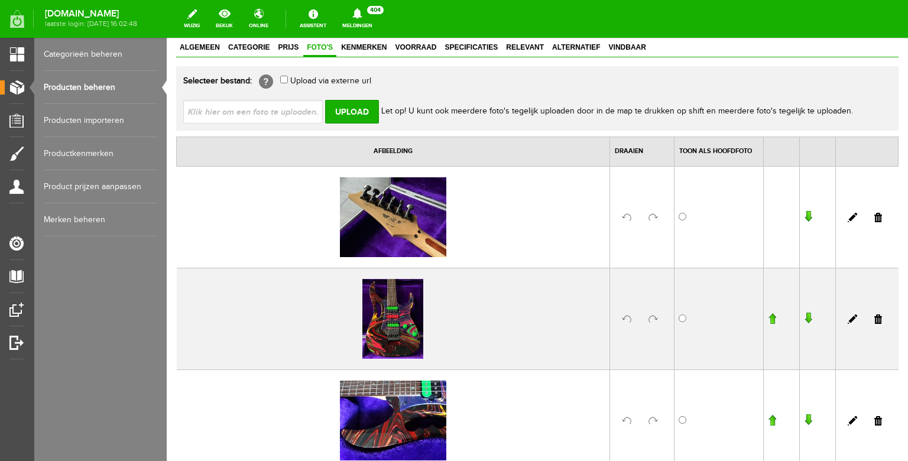
scroll to position [112, 0]
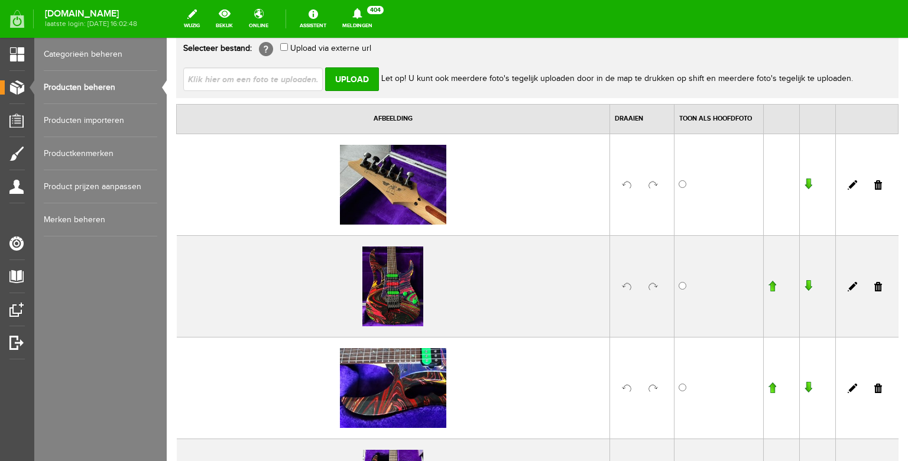
click at [769, 288] on td at bounding box center [781, 286] width 36 height 102
click at [768, 286] on input "button" at bounding box center [772, 286] width 8 height 12
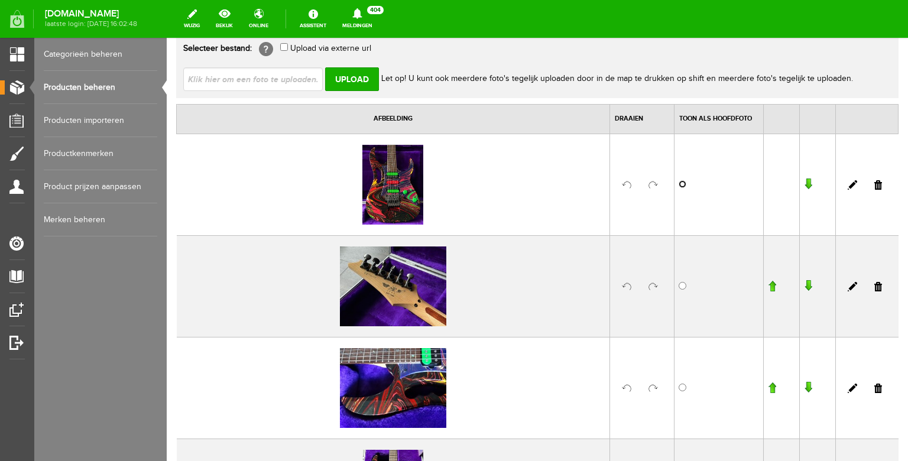
click at [678, 184] on input "radio" at bounding box center [682, 184] width 8 height 8
radio input "true"
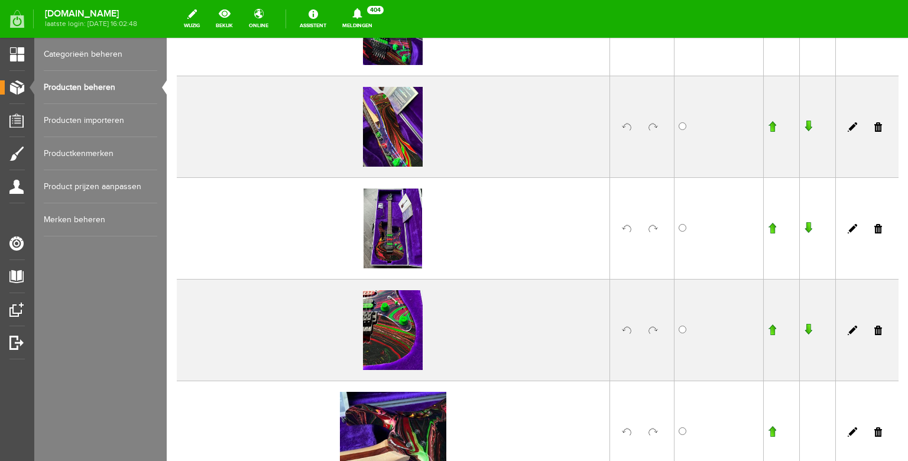
scroll to position [909, 0]
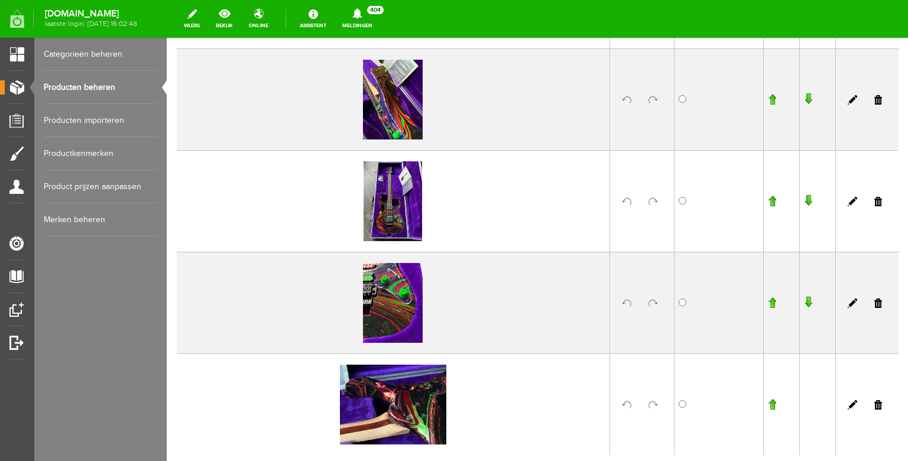
click at [769, 304] on input "button" at bounding box center [772, 303] width 8 height 12
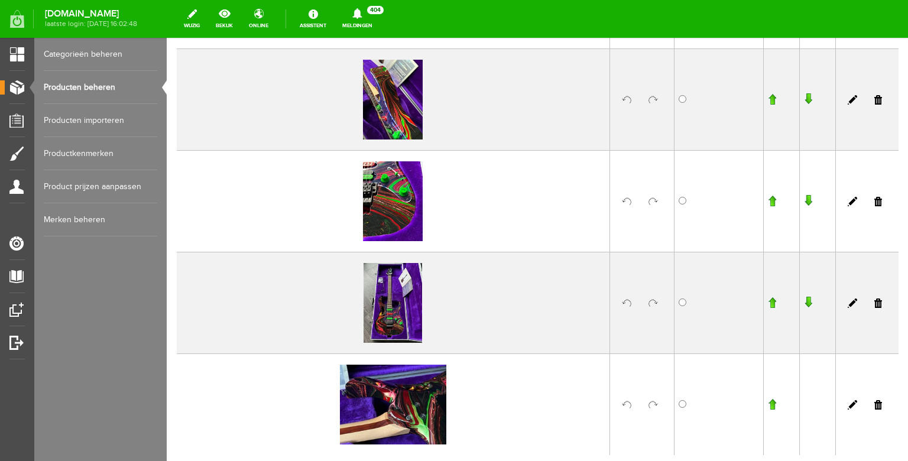
click at [768, 199] on input "button" at bounding box center [772, 201] width 8 height 12
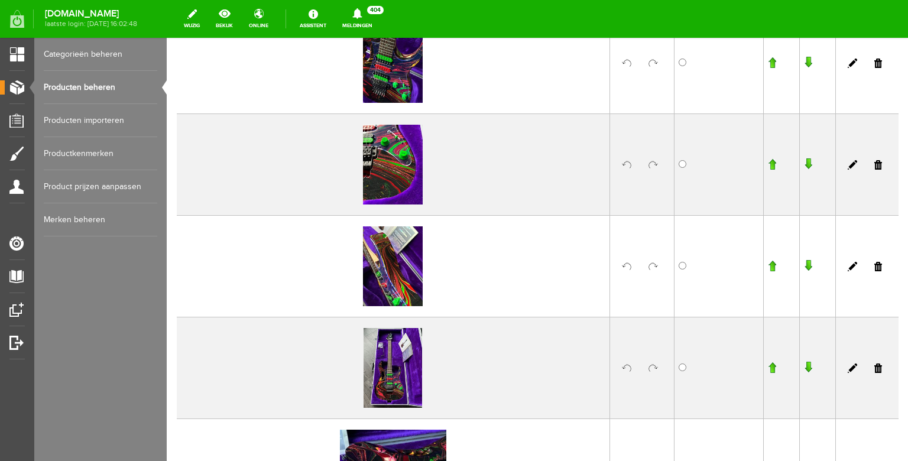
scroll to position [697, 0]
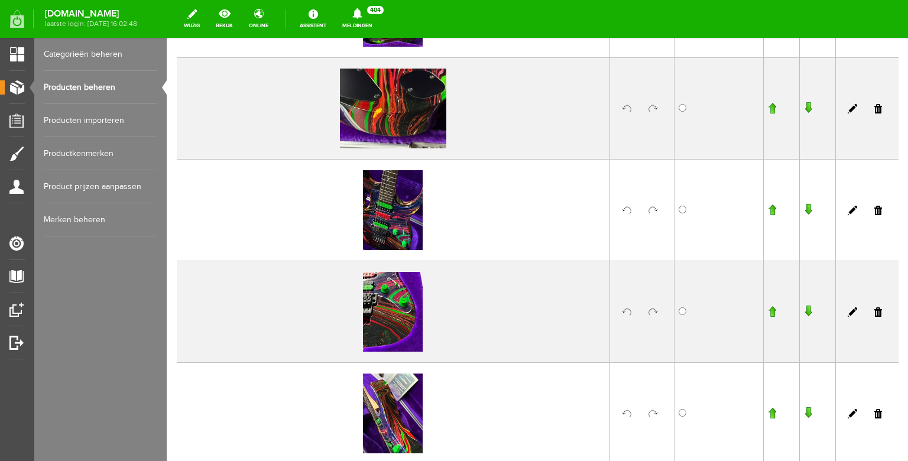
click at [768, 311] on input "button" at bounding box center [772, 311] width 8 height 12
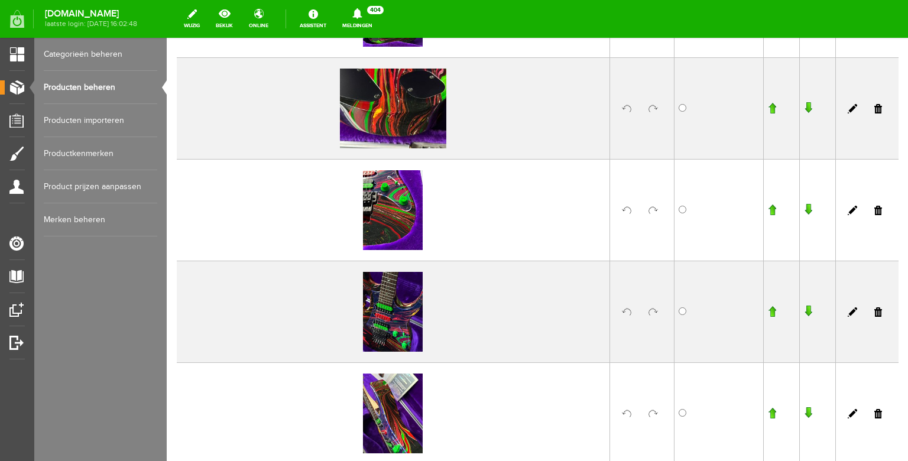
click at [768, 209] on input "button" at bounding box center [772, 210] width 8 height 12
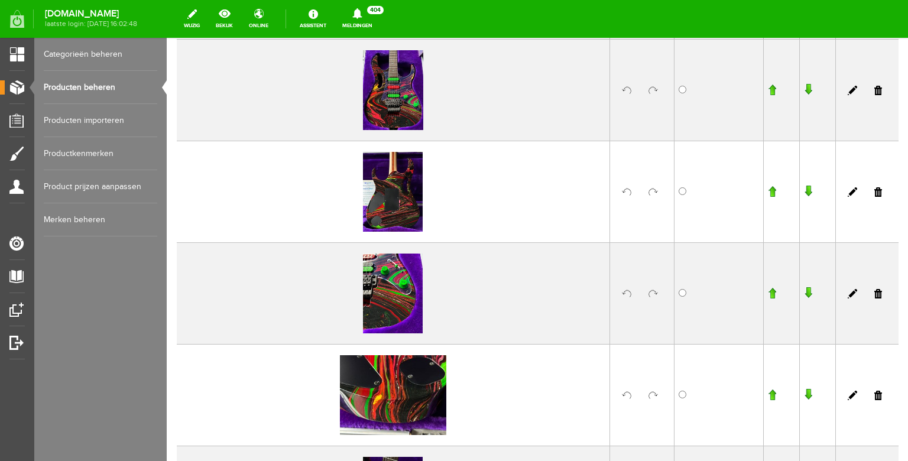
scroll to position [497, 0]
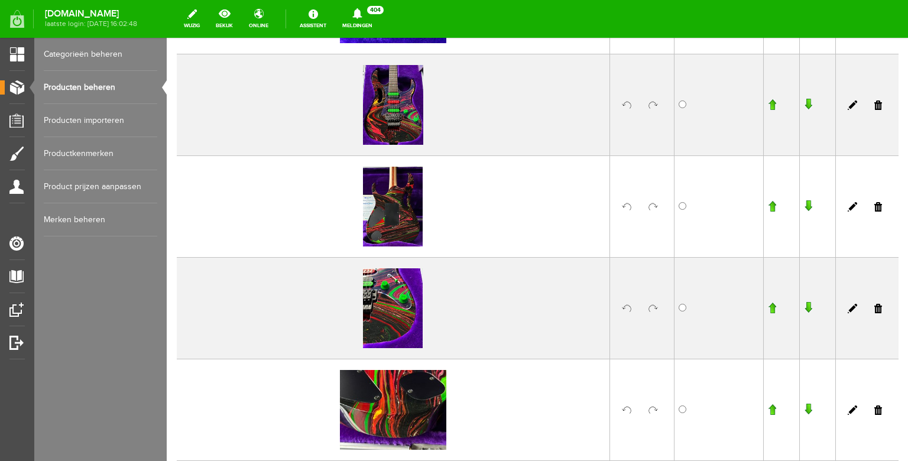
click at [768, 305] on input "button" at bounding box center [772, 308] width 8 height 12
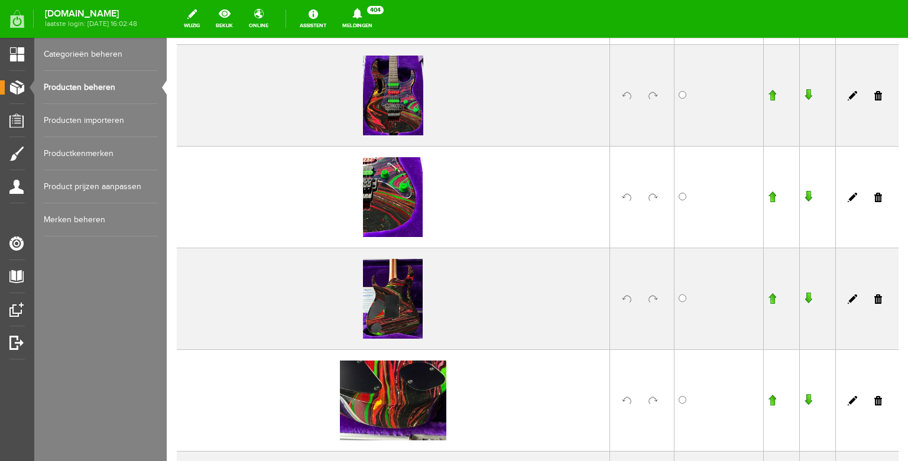
scroll to position [505, 0]
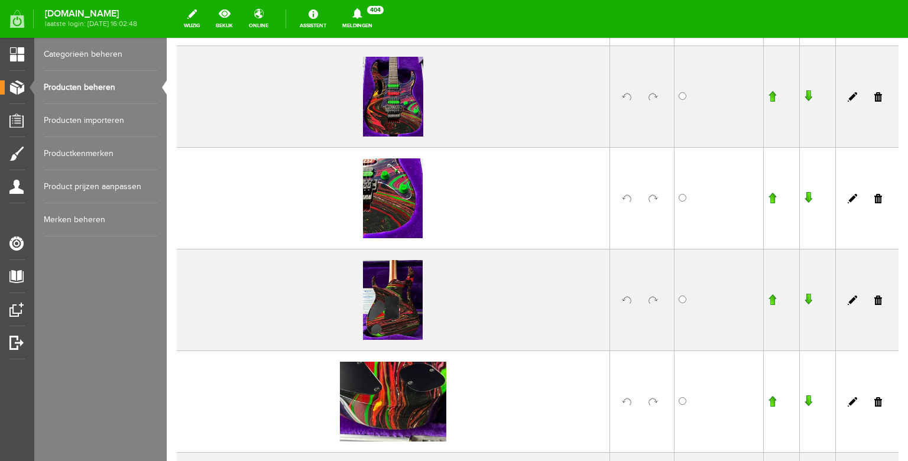
click at [768, 299] on input "button" at bounding box center [772, 300] width 8 height 12
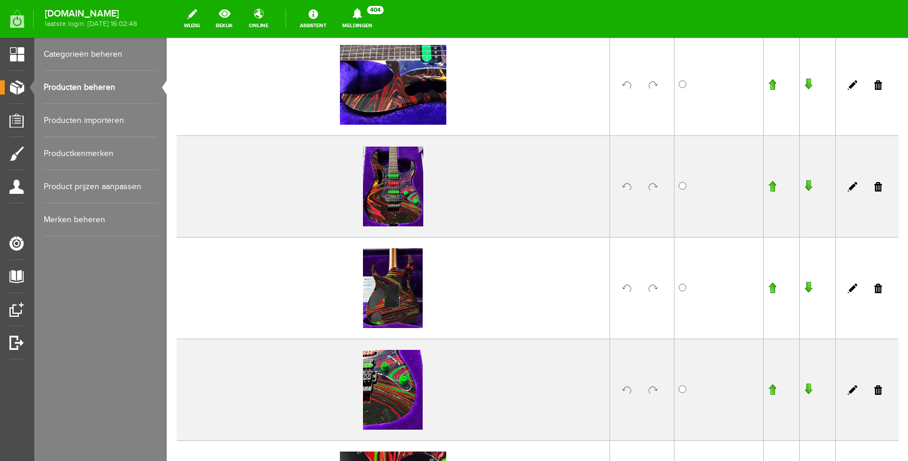
scroll to position [440, 0]
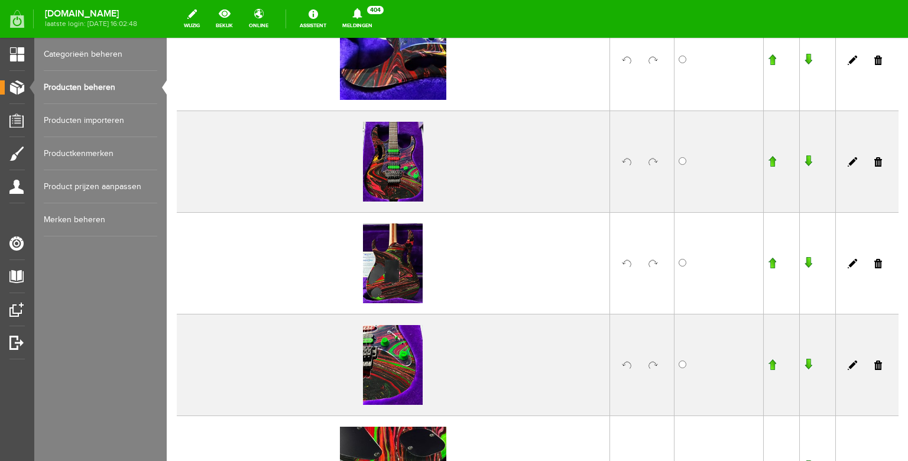
click at [768, 366] on input "button" at bounding box center [772, 365] width 8 height 12
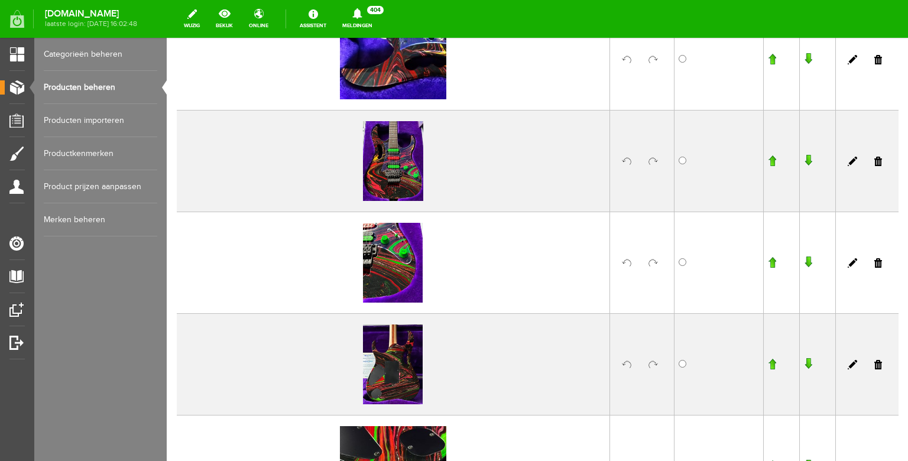
click at [768, 264] on input "button" at bounding box center [772, 262] width 8 height 12
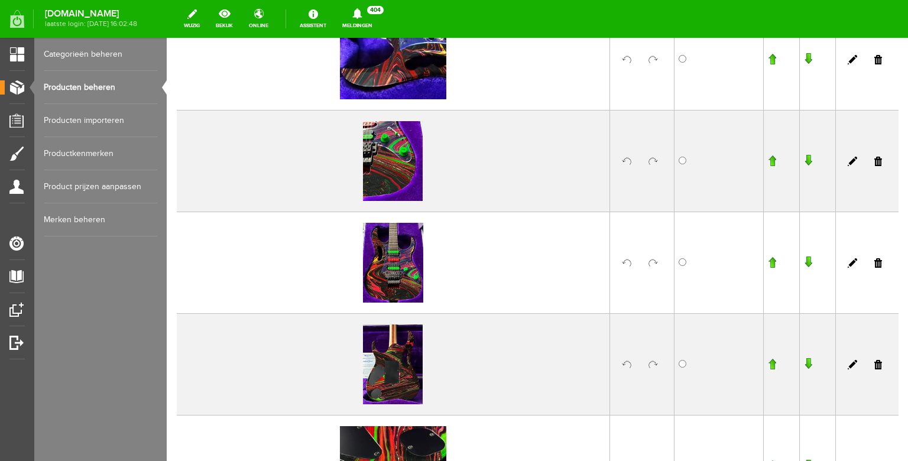
click at [768, 162] on input "button" at bounding box center [772, 161] width 8 height 12
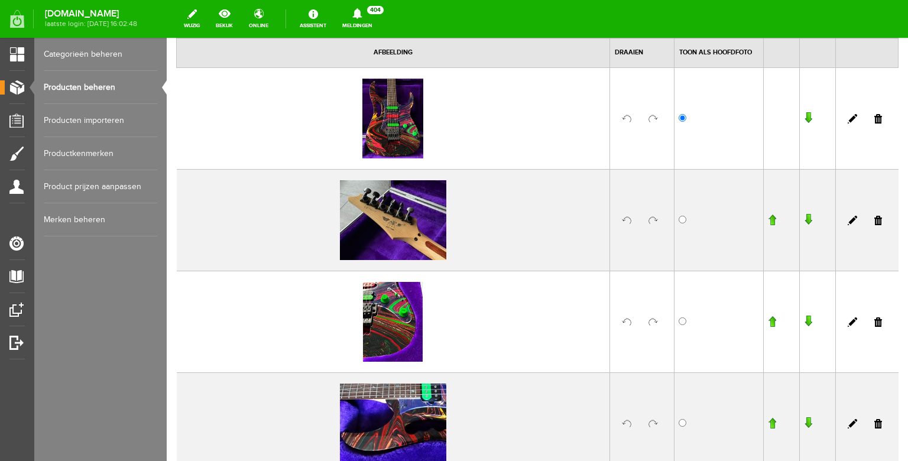
scroll to position [180, 0]
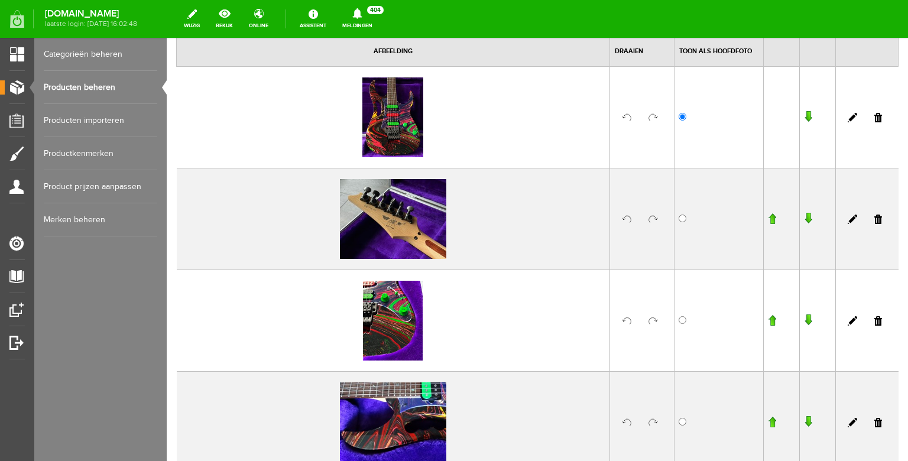
click at [768, 319] on input "button" at bounding box center [772, 320] width 8 height 12
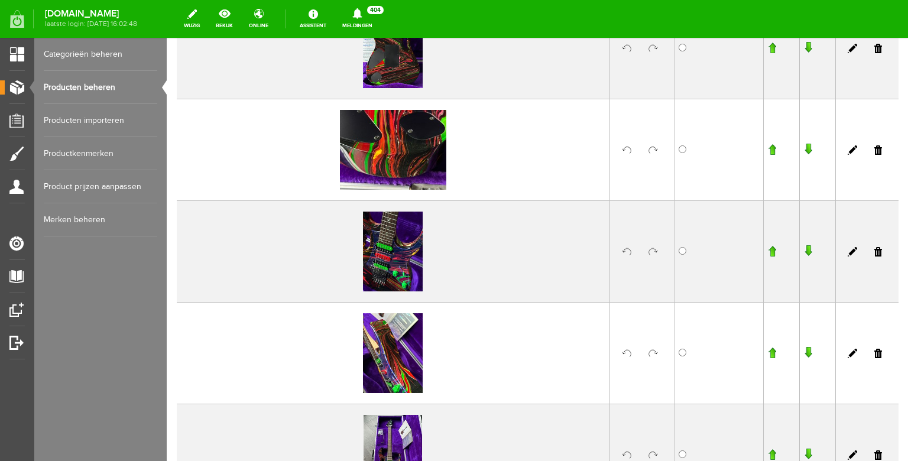
scroll to position [789, 0]
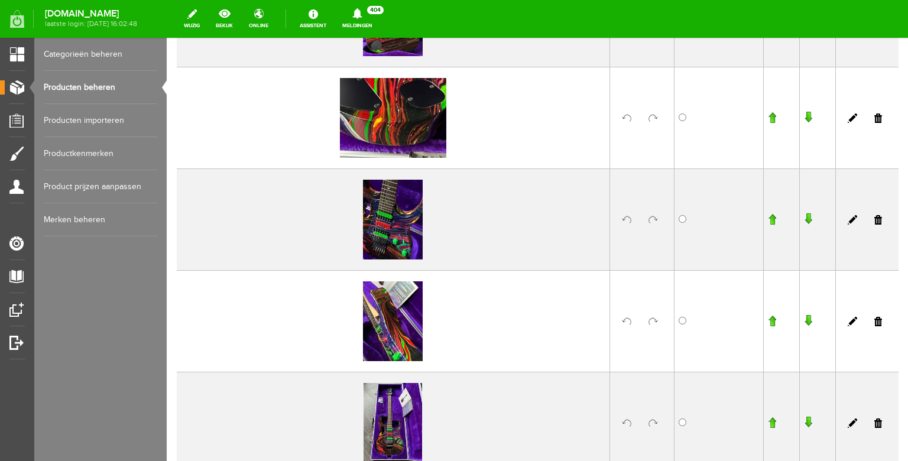
click at [768, 323] on input "button" at bounding box center [772, 321] width 8 height 12
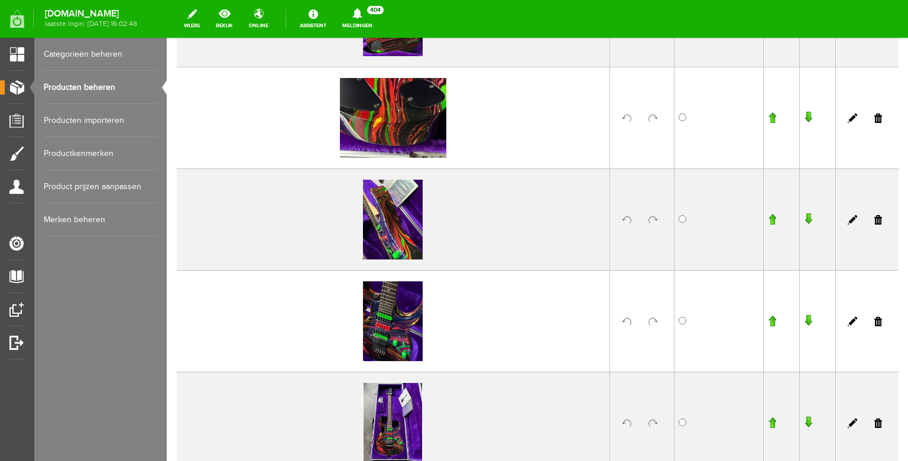
click at [768, 222] on input "button" at bounding box center [772, 219] width 8 height 12
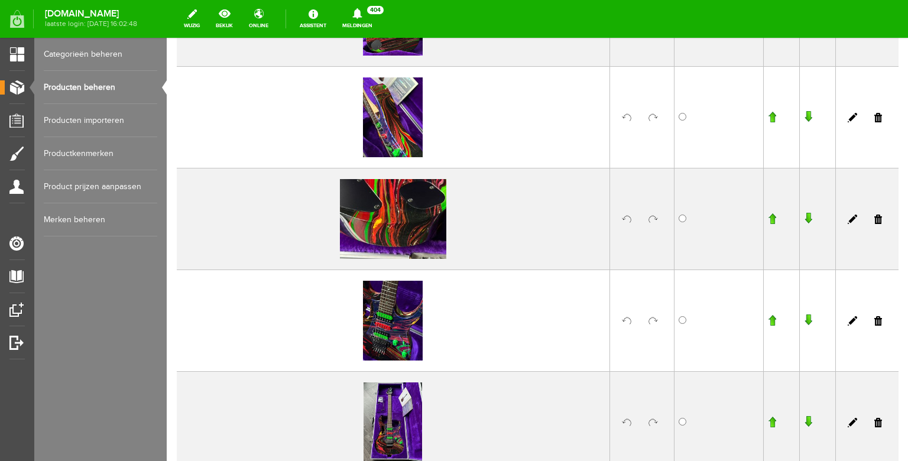
click at [768, 119] on input "button" at bounding box center [772, 117] width 8 height 12
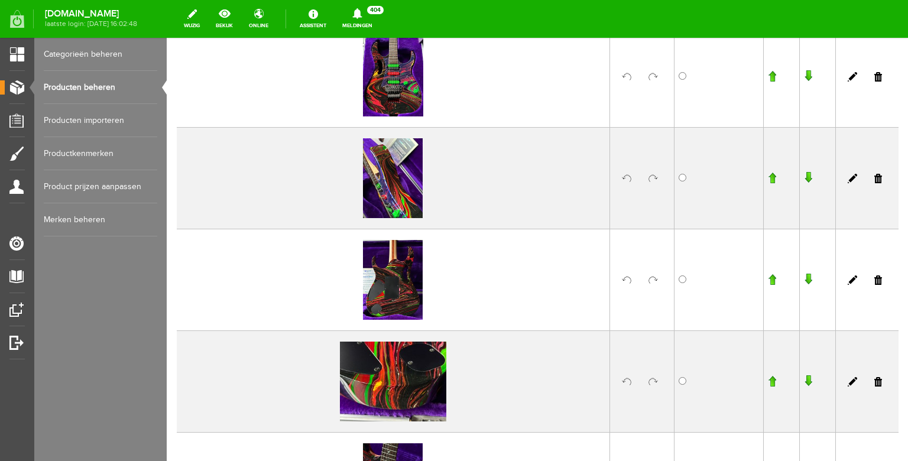
scroll to position [557, 0]
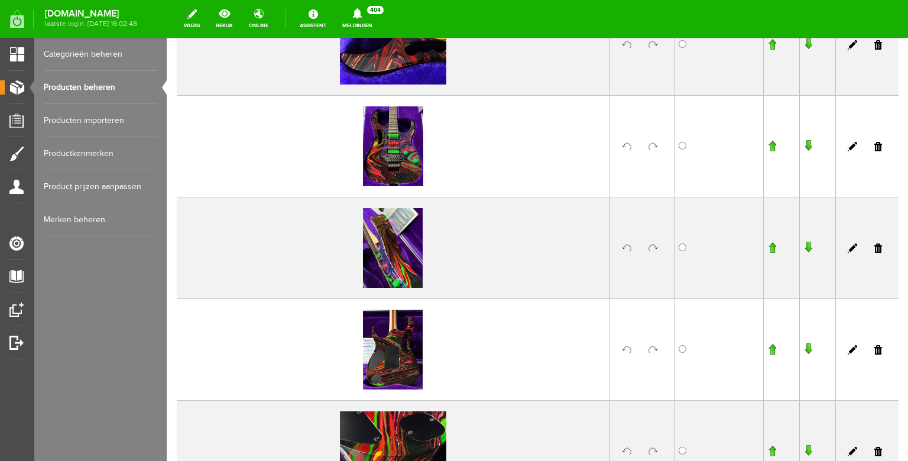
click at [768, 248] on input "button" at bounding box center [772, 248] width 8 height 12
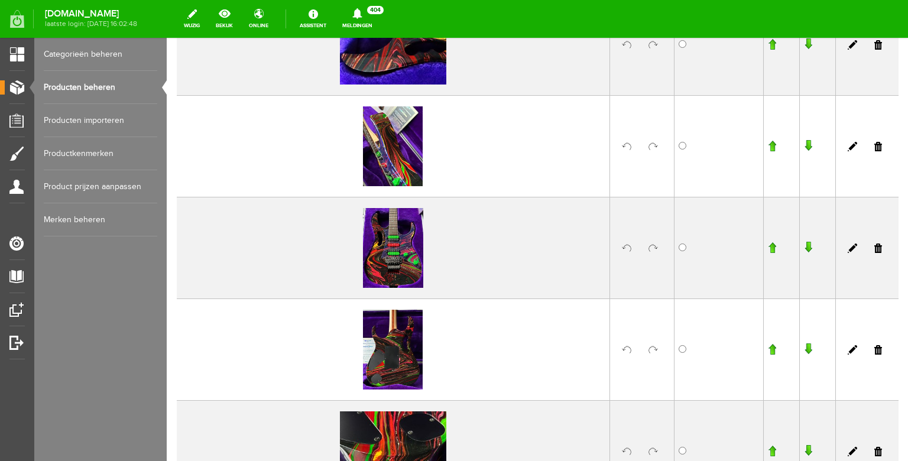
click at [769, 144] on input "button" at bounding box center [772, 146] width 8 height 12
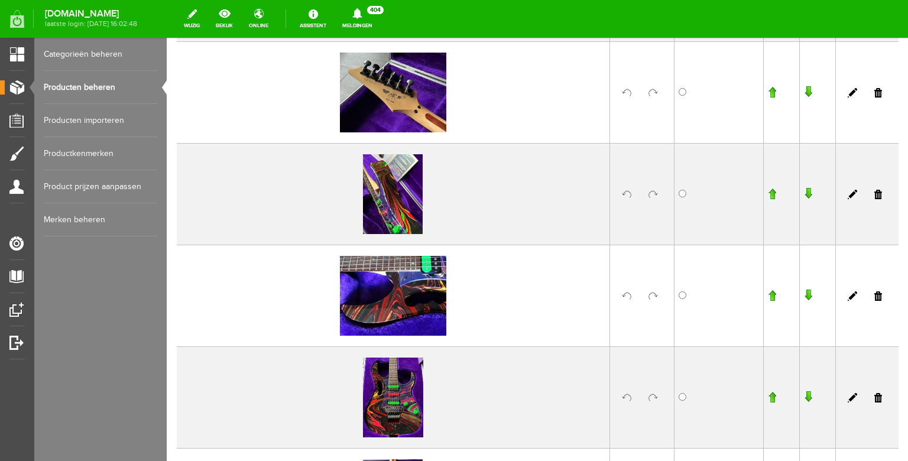
scroll to position [362, 0]
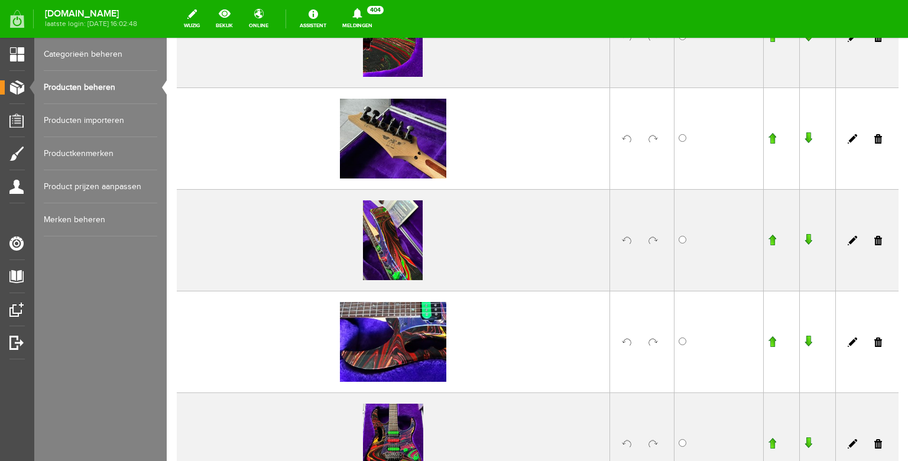
click at [768, 241] on input "button" at bounding box center [772, 240] width 8 height 12
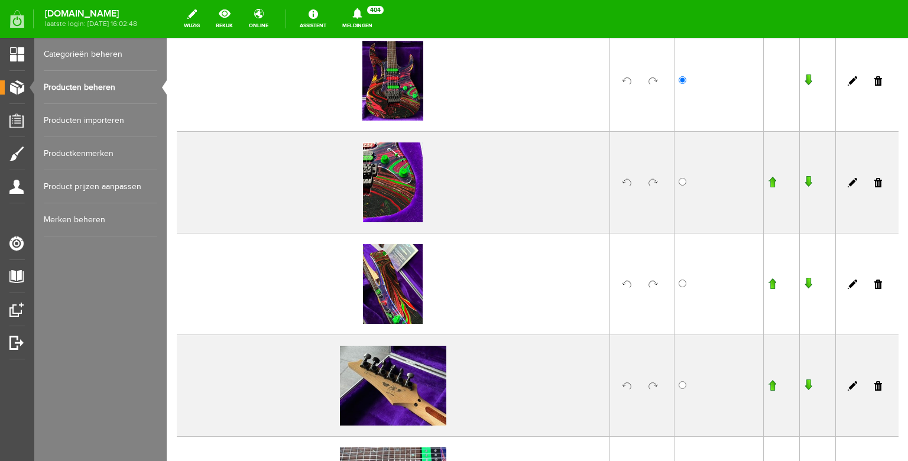
scroll to position [205, 0]
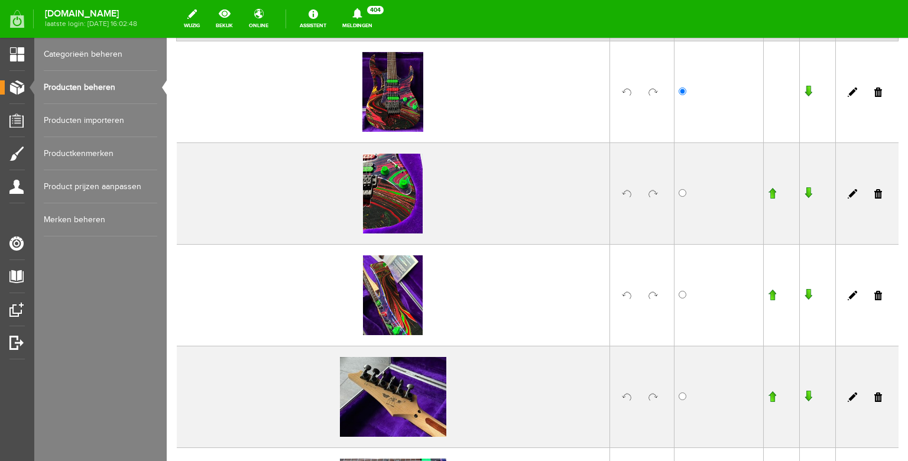
click at [768, 294] on input "button" at bounding box center [772, 295] width 8 height 12
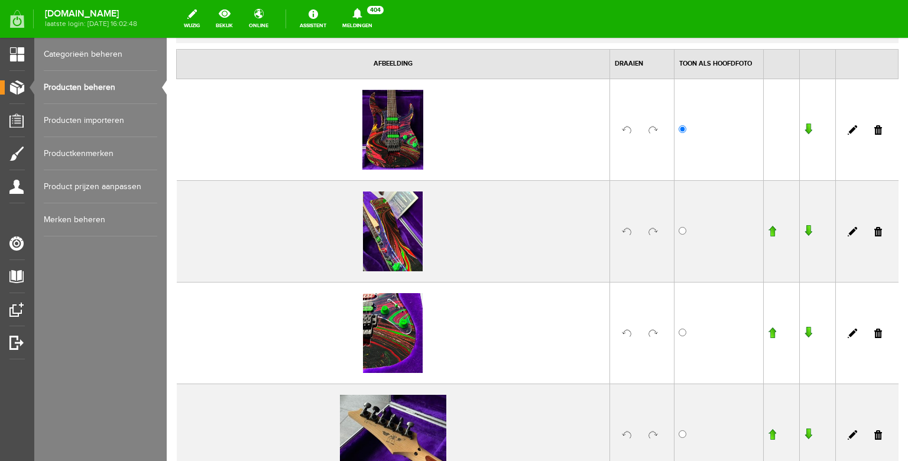
scroll to position [252, 0]
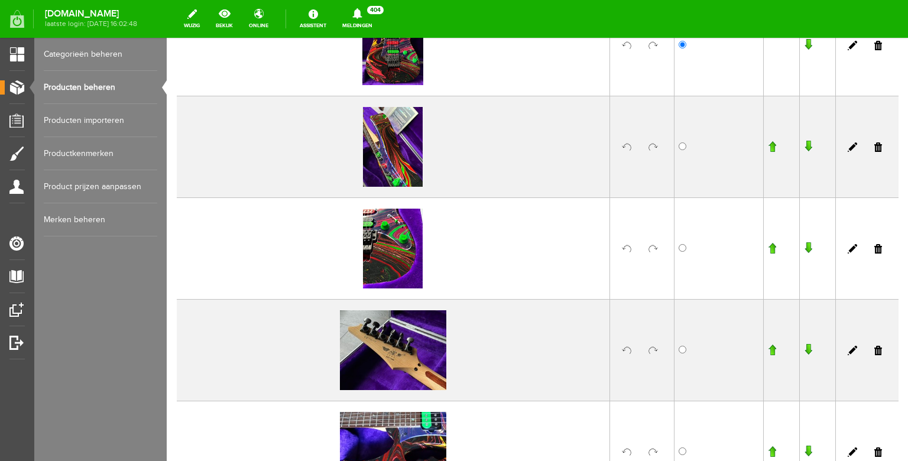
click at [804, 149] on input "button" at bounding box center [808, 147] width 8 height 12
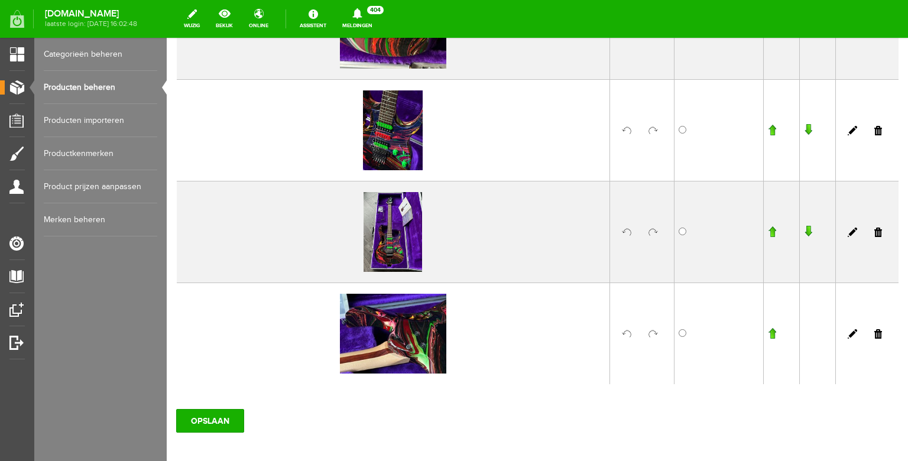
scroll to position [983, 0]
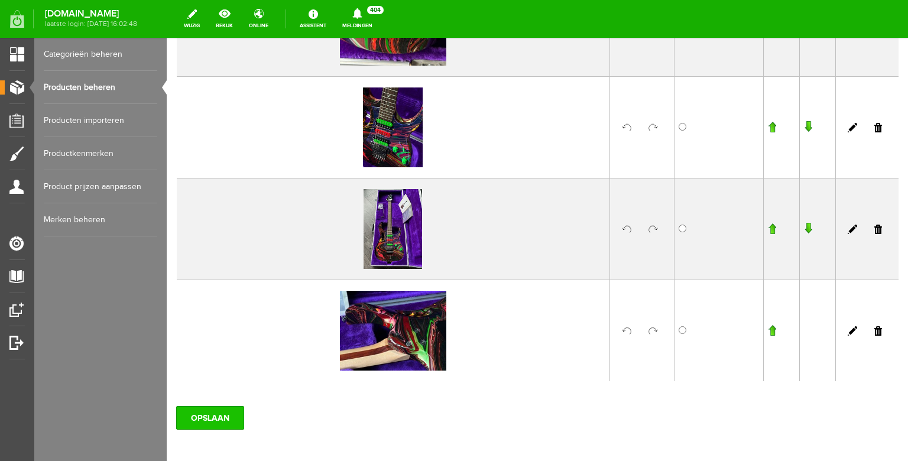
click at [212, 411] on input "OPSLAAN" at bounding box center [210, 418] width 68 height 24
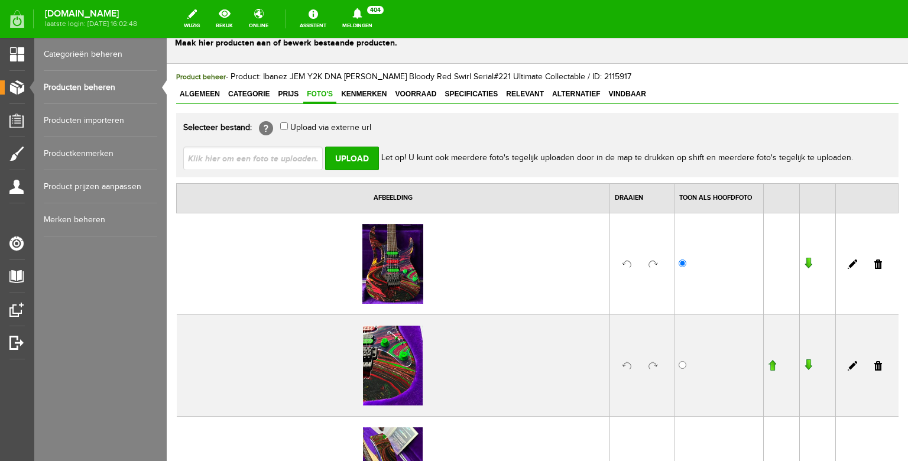
scroll to position [0, 0]
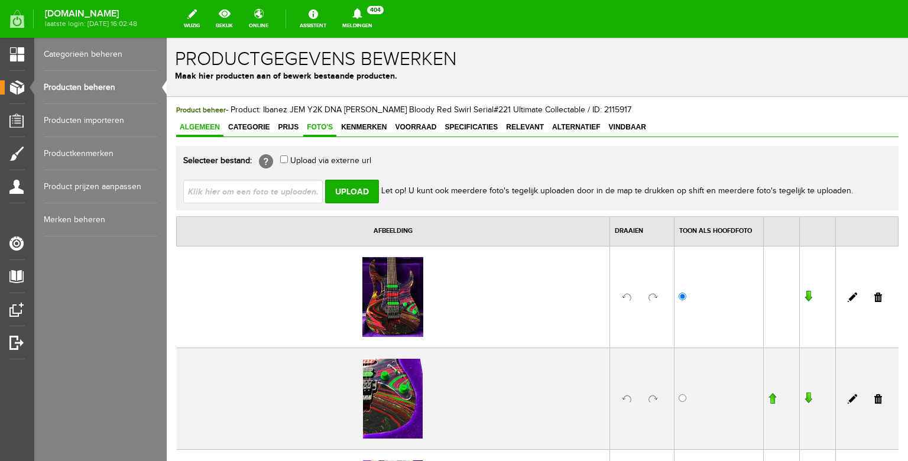
click at [191, 133] on link "Algemeen" at bounding box center [199, 127] width 47 height 17
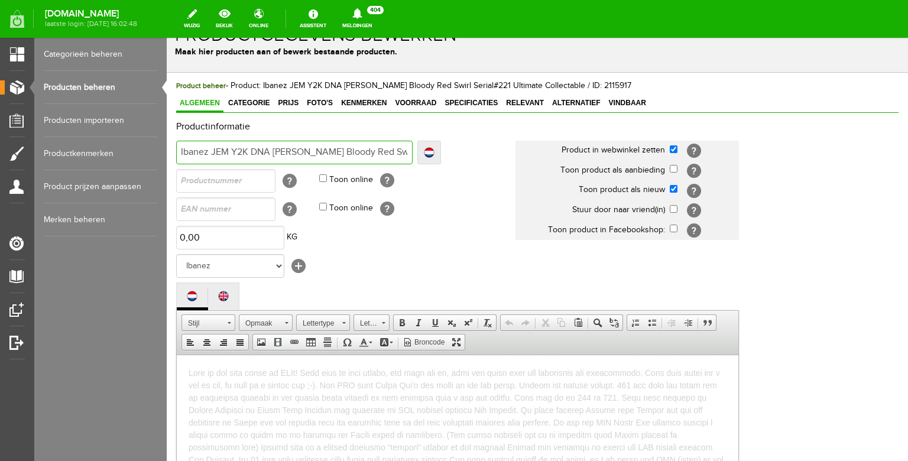
scroll to position [0, 109]
drag, startPoint x: 181, startPoint y: 152, endPoint x: 456, endPoint y: 177, distance: 276.5
click at [412, 164] on input "Ibanez JEM Y2K DNA [PERSON_NAME] Bloody Red Swirl Serial#221 Ultimate Collectab…" at bounding box center [294, 153] width 236 height 24
